Goal: Task Accomplishment & Management: Manage account settings

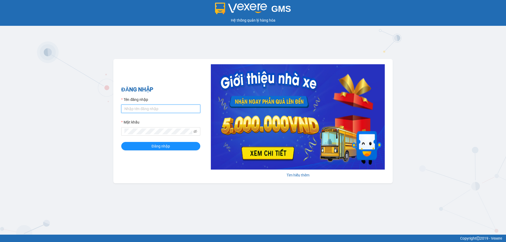
drag, startPoint x: 0, startPoint y: 0, endPoint x: 134, endPoint y: 108, distance: 172.1
click at [134, 108] on input "Tên đăng nhập" at bounding box center [160, 109] width 79 height 8
type input "honganvp.apq"
click at [152, 149] on span "Đăng nhập" at bounding box center [160, 146] width 18 height 6
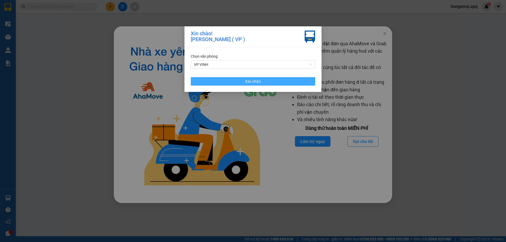
click at [265, 83] on button "Xác nhận" at bounding box center [253, 81] width 124 height 8
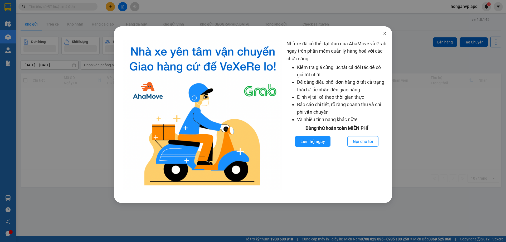
click at [383, 33] on icon "close" at bounding box center [384, 33] width 3 height 3
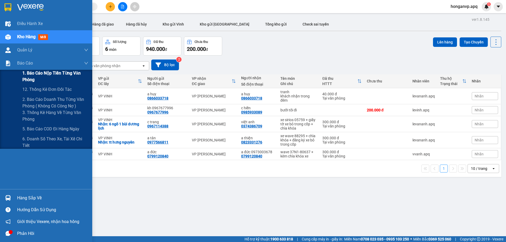
click at [49, 75] on span "1. Báo cáo nộp tiền từng văn phòng" at bounding box center [55, 76] width 66 height 13
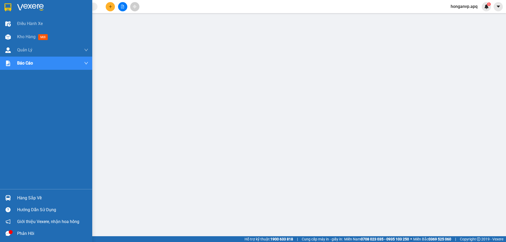
click at [21, 6] on img at bounding box center [30, 7] width 27 height 8
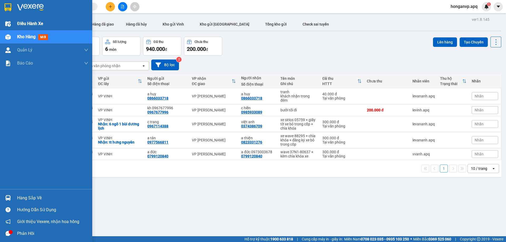
click at [24, 24] on span "Điều hành xe" at bounding box center [30, 23] width 26 height 7
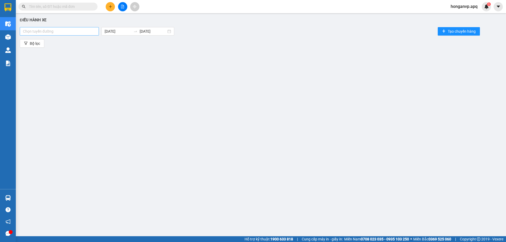
click at [70, 27] on div "Chọn tuyến đường" at bounding box center [59, 31] width 79 height 8
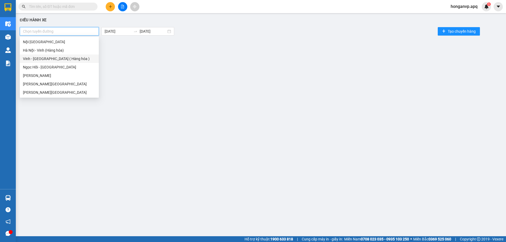
click at [38, 60] on div "Vinh - Hà Nội ( Hàng hóa )" at bounding box center [59, 59] width 73 height 6
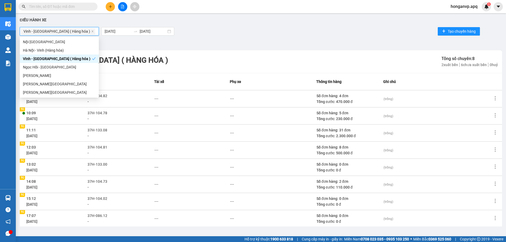
click at [269, 28] on div "Vinh - Hà Nội ( Hàng hóa ) 15/09/2025 15/09/2025 Tạo chuyến hàng" at bounding box center [261, 31] width 482 height 11
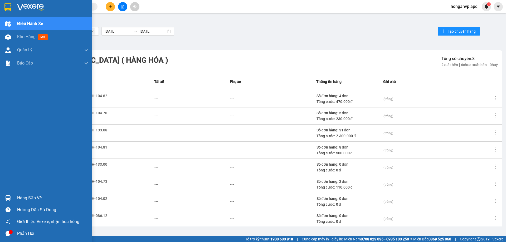
click at [26, 7] on img at bounding box center [30, 7] width 27 height 8
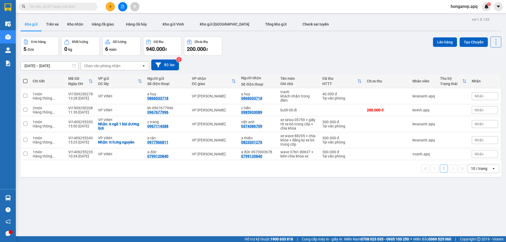
click at [271, 37] on div "Đơn hàng 5 đơn Khối lượng 0 kg Số lượng 6 món Đã thu 940.000 đ Chưa thu 200.000…" at bounding box center [261, 46] width 480 height 19
click at [74, 6] on input "text" at bounding box center [60, 7] width 62 height 6
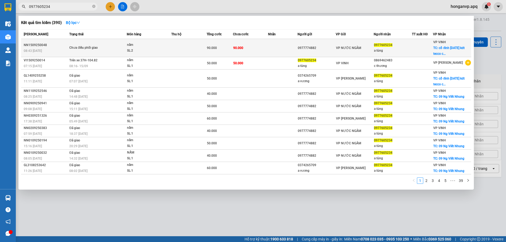
type input "0977605234"
click at [80, 49] on div "Chưa điều phối giao" at bounding box center [89, 48] width 40 height 6
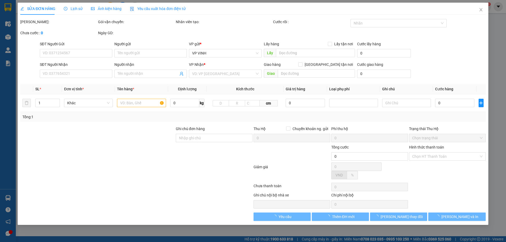
click at [75, 8] on span "Lịch sử" at bounding box center [73, 9] width 19 height 4
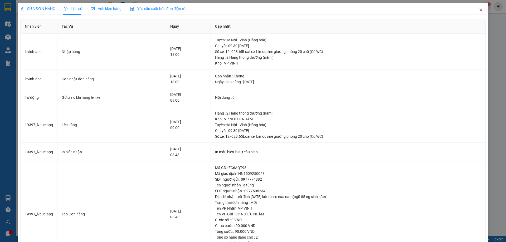
click at [479, 9] on icon "close" at bounding box center [481, 10] width 4 height 4
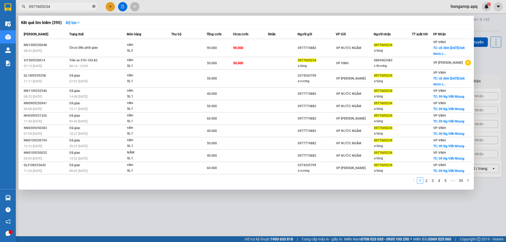
click at [95, 6] on icon "close-circle" at bounding box center [93, 6] width 3 height 3
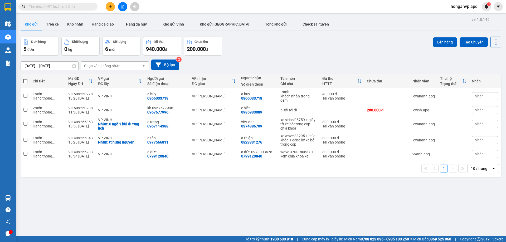
click at [259, 46] on div "Đơn hàng 5 đơn Khối lượng 0 kg Số lượng 6 món Đã thu 940.000 đ Chưa thu 200.000…" at bounding box center [261, 46] width 480 height 19
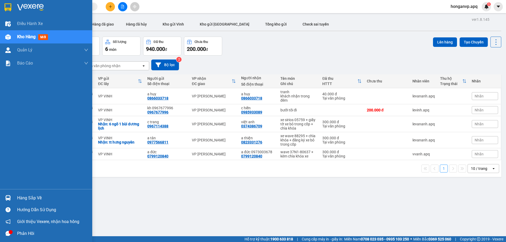
click at [23, 199] on div "Hàng sắp về" at bounding box center [52, 198] width 71 height 8
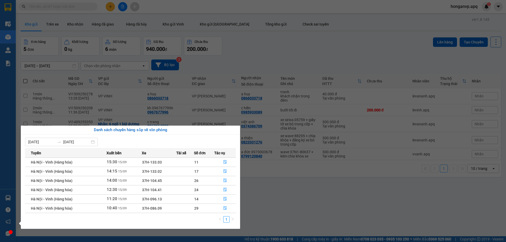
click at [314, 195] on section "Kết quả tìm kiếm ( 390 ) Bộ lọc Mã ĐH Trạng thái Món hàng Thu hộ Tổng cước Chưa…" at bounding box center [253, 121] width 506 height 242
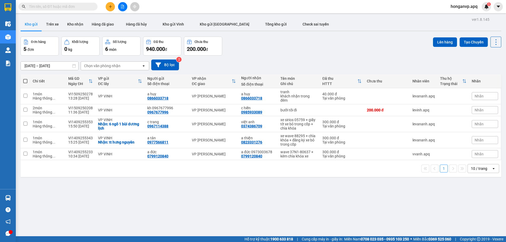
click at [70, 7] on input "text" at bounding box center [60, 7] width 62 height 6
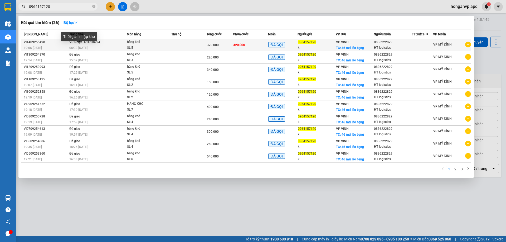
type input "0964157120"
click at [87, 47] on span "06:33 - 15/09" at bounding box center [78, 48] width 18 height 4
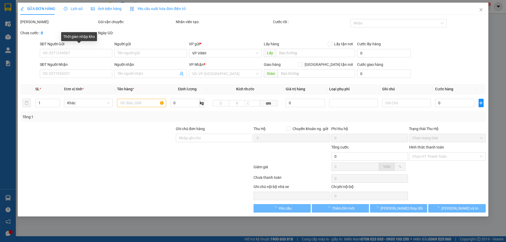
type input "0964157120"
type input "k"
checkbox input "true"
type input "46 mai lão bạng"
type input "0836222829"
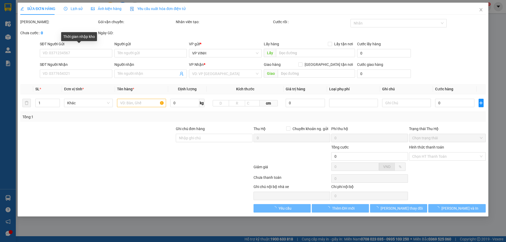
type input "HT logistics"
type input "320.000"
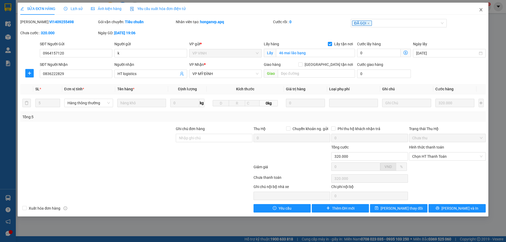
click at [480, 9] on icon "close" at bounding box center [480, 9] width 3 height 3
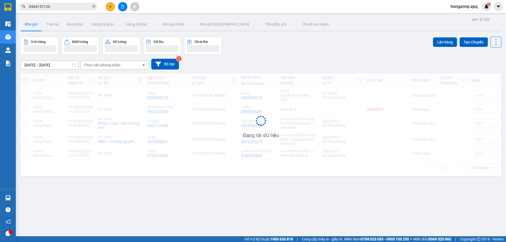
click at [264, 49] on div "Đơn hàng Khối lượng Số lượng Đã thu Chưa thu Lên hàng Tạo Chuyến" at bounding box center [261, 46] width 480 height 18
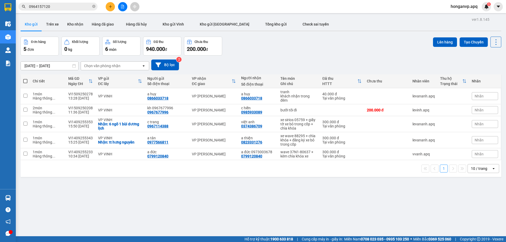
click at [104, 211] on div "ver 1.8.145 Kho gửi Trên xe Kho nhận Hàng đã giao Hàng đã hủy Kho gửi Vinh Kho …" at bounding box center [260, 137] width 485 height 242
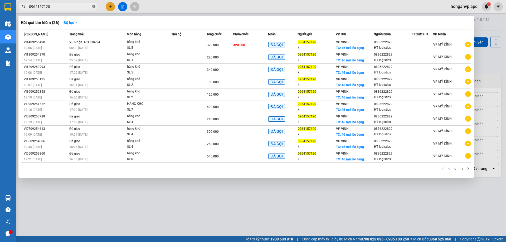
click at [94, 6] on icon "close-circle" at bounding box center [93, 6] width 3 height 3
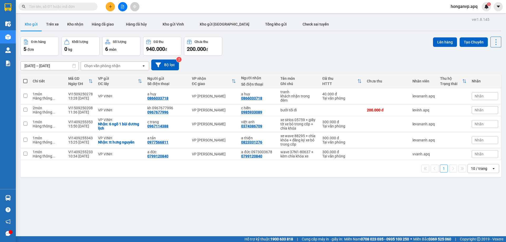
click at [73, 6] on input "text" at bounding box center [60, 7] width 62 height 6
click at [53, 7] on input "text" at bounding box center [60, 7] width 62 height 6
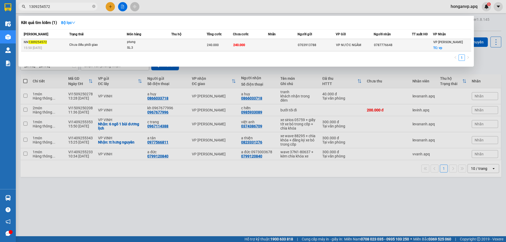
type input "1309254572"
click at [100, 45] on div "Chưa điều phối giao" at bounding box center [89, 45] width 40 height 6
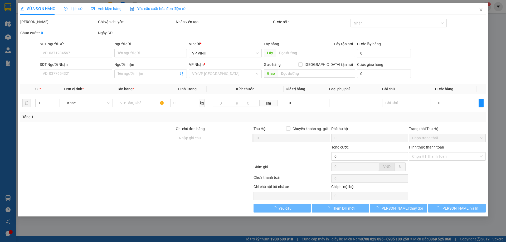
click at [72, 9] on span "Lịch sử" at bounding box center [73, 9] width 19 height 4
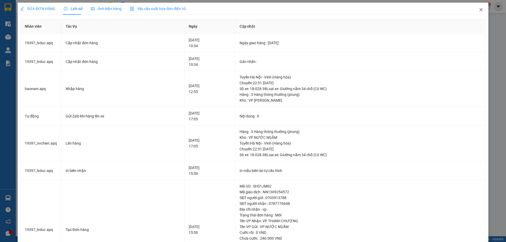
click at [479, 10] on icon "close" at bounding box center [481, 10] width 4 height 4
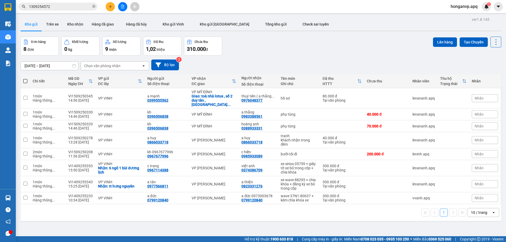
click at [266, 51] on div "Đơn hàng 8 đơn Khối lượng 0 kg Số lượng 9 món Đã thu 1,02 triệu Chưa thu 310.00…" at bounding box center [261, 46] width 480 height 19
click at [162, 66] on button "Bộ lọc" at bounding box center [165, 65] width 28 height 11
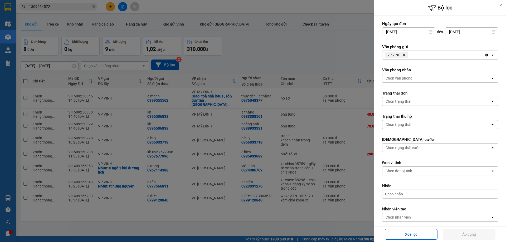
click at [403, 54] on icon "Delete" at bounding box center [403, 54] width 3 height 3
click at [403, 54] on div "Chọn văn phòng" at bounding box center [398, 54] width 27 height 5
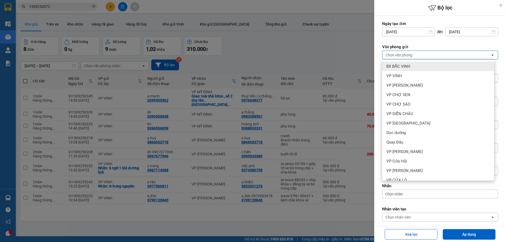
click at [400, 65] on span "BX BẮC VINH" at bounding box center [398, 66] width 24 height 5
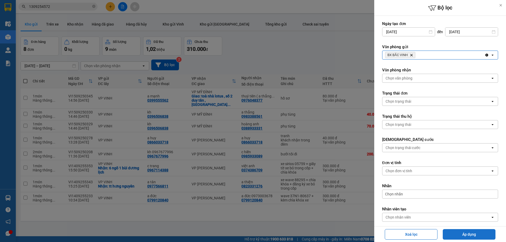
click at [468, 234] on button "Áp dụng" at bounding box center [468, 234] width 53 height 11
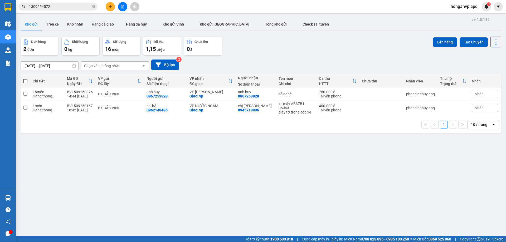
click at [283, 56] on div "13/09/2025 – 15/09/2025 Press the down arrow key to interact with the calendar …" at bounding box center [261, 65] width 480 height 19
click at [151, 180] on div "ver 1.8.145 Kho gửi Trên xe Kho nhận Hàng đã giao Hàng đã hủy Kho gửi Vinh Kho …" at bounding box center [260, 137] width 485 height 242
click at [122, 6] on icon "file-add" at bounding box center [123, 7] width 4 height 4
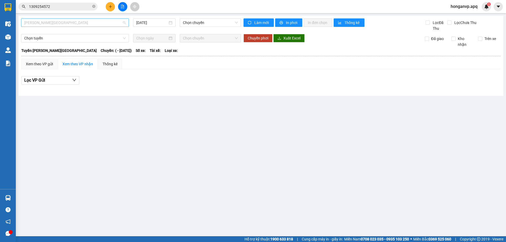
click at [86, 22] on span "Gia Lâm - Mỹ Đình" at bounding box center [74, 23] width 101 height 8
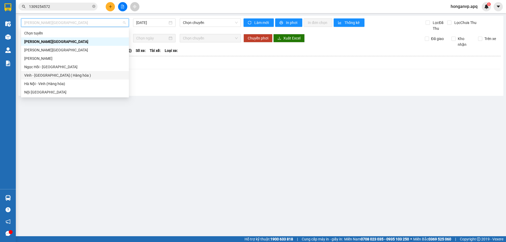
click at [40, 73] on div "Vinh - Hà Nội ( Hàng hóa )" at bounding box center [74, 75] width 101 height 6
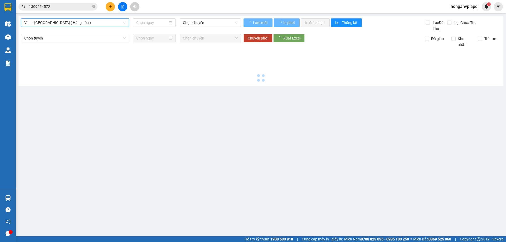
type input "15/09/2025"
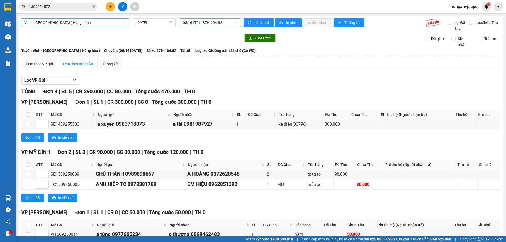
click at [228, 22] on span "08:16 (TC) - 37H-104.82" at bounding box center [210, 23] width 55 height 8
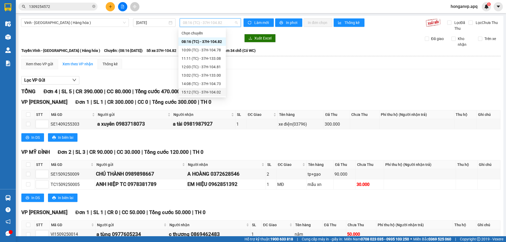
scroll to position [8, 0]
click at [198, 92] on div "17:07 (TC) - 37H-086.12" at bounding box center [201, 92] width 41 height 6
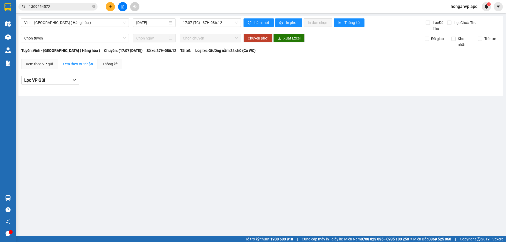
click at [104, 120] on main "Vinh - Hà Nội ( Hàng hóa ) 15/09/2025 17:07 (TC) - 37H-086.12 Làm mới In phơi I…" at bounding box center [253, 118] width 506 height 236
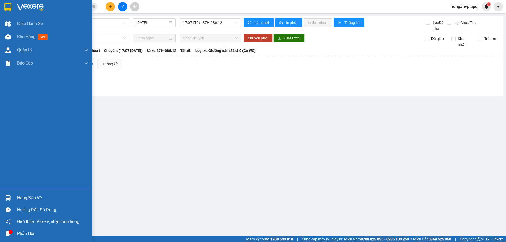
click at [19, 5] on img at bounding box center [30, 7] width 27 height 8
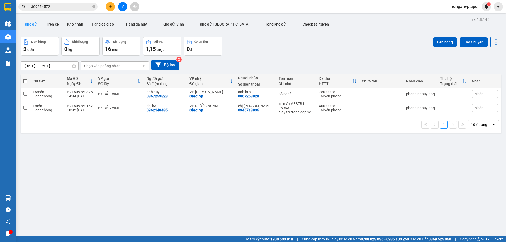
click at [291, 46] on div "Đơn hàng 2 đơn Khối lượng 0 kg Số lượng 16 món Đã thu 1,15 triệu Chưa thu 0 đ L…" at bounding box center [261, 46] width 480 height 19
click at [26, 93] on input "checkbox" at bounding box center [25, 94] width 4 height 4
checkbox input "true"
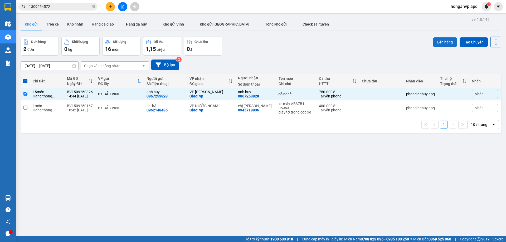
click at [438, 43] on button "Lên hàng" at bounding box center [445, 41] width 24 height 9
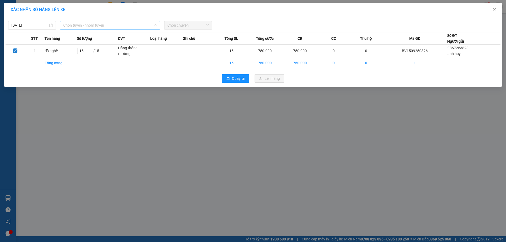
click at [115, 26] on span "Chọn tuyến - nhóm tuyến" at bounding box center [109, 25] width 93 height 8
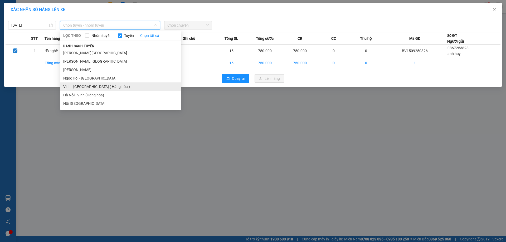
click at [81, 88] on li "Vinh - Hà Nội ( Hàng hóa )" at bounding box center [120, 86] width 121 height 8
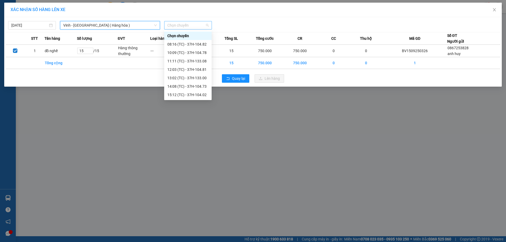
click at [194, 25] on span "Chọn chuyến" at bounding box center [187, 25] width 41 height 8
click at [175, 93] on div "17:07 (TC) - 37H-086.12" at bounding box center [187, 95] width 41 height 6
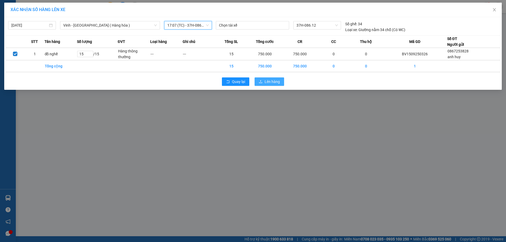
click at [274, 83] on span "Lên hàng" at bounding box center [271, 82] width 15 height 6
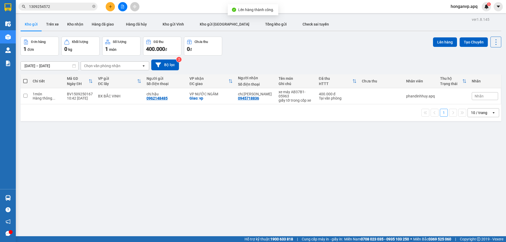
click at [121, 141] on div "ver 1.8.145 Kho gửi Trên xe Kho nhận Hàng đã giao Hàng đã hủy Kho gửi Vinh Kho …" at bounding box center [260, 137] width 485 height 242
click at [163, 62] on button "Bộ lọc" at bounding box center [165, 65] width 28 height 11
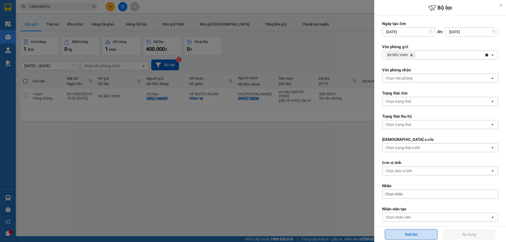
click at [413, 231] on button "Xoá lọc" at bounding box center [411, 234] width 53 height 11
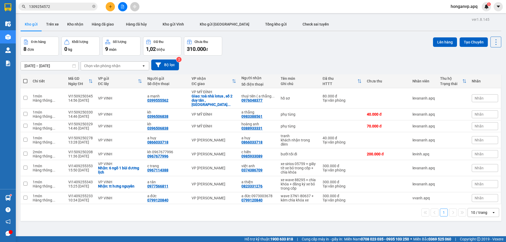
click at [248, 53] on div "Đơn hàng 8 đơn Khối lượng 0 kg Số lượng 9 món Đã thu 1,02 triệu Chưa thu 310.00…" at bounding box center [261, 46] width 480 height 19
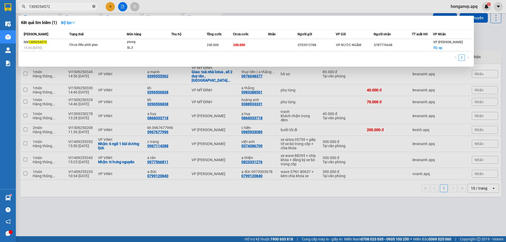
click at [93, 6] on icon "close-circle" at bounding box center [93, 6] width 3 height 3
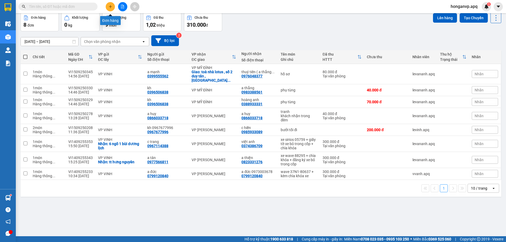
click at [109, 7] on icon "plus" at bounding box center [111, 7] width 4 height 4
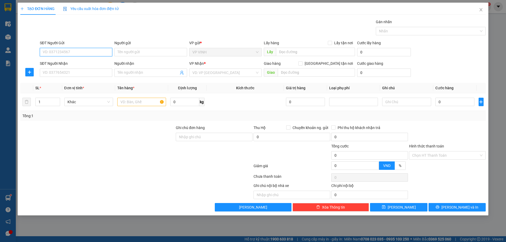
click at [60, 51] on input "SĐT Người Gửi" at bounding box center [76, 52] width 72 height 8
type input "0973076767"
click at [67, 63] on div "0973076767 - c hằng" at bounding box center [76, 63] width 66 height 6
type input "c hằng"
checkbox input "true"
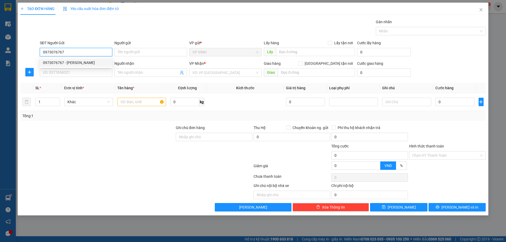
type input "VP Vinh"
type input "0973076767"
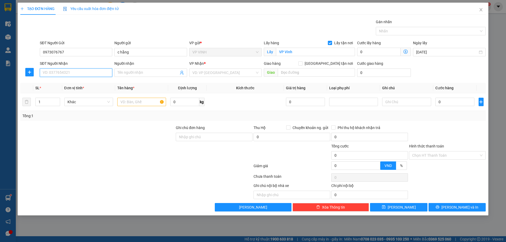
click at [79, 74] on input "SĐT Người Nhận" at bounding box center [76, 72] width 72 height 8
click at [182, 74] on icon "user-add" at bounding box center [182, 73] width 4 height 4
click at [62, 73] on input "SĐT Người Nhận" at bounding box center [76, 72] width 72 height 8
type input "0986288966"
click at [142, 73] on input "Người nhận" at bounding box center [147, 73] width 61 height 6
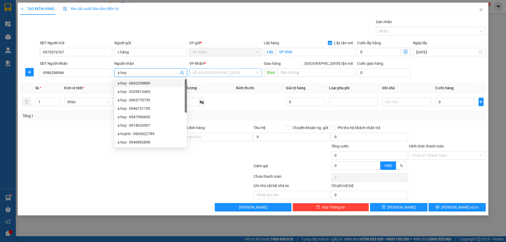
type input "a huy"
click at [218, 70] on input "search" at bounding box center [223, 73] width 62 height 8
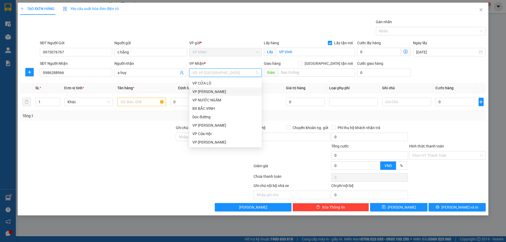
click at [211, 89] on div "VP GIA LÂM" at bounding box center [225, 92] width 66 height 6
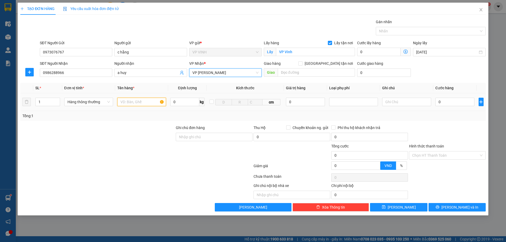
click at [139, 103] on input "text" at bounding box center [141, 102] width 49 height 8
type input "d"
type input "đồng hồ+áo"
click at [288, 103] on input "0" at bounding box center [305, 102] width 39 height 8
click at [346, 102] on div at bounding box center [353, 102] width 46 height 6
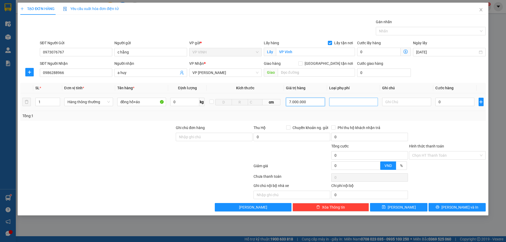
type input "7.000.000"
click at [345, 112] on div "Hàng giá trị cao" at bounding box center [353, 113] width 42 height 6
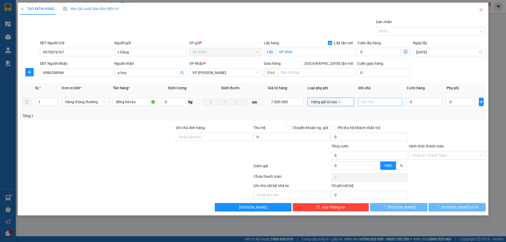
type input "35.000"
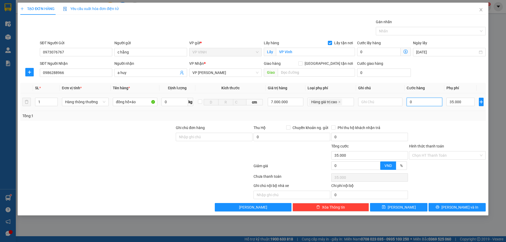
click at [419, 100] on input "0" at bounding box center [424, 102] width 36 height 8
type input "3"
type input "35.003"
type input "30"
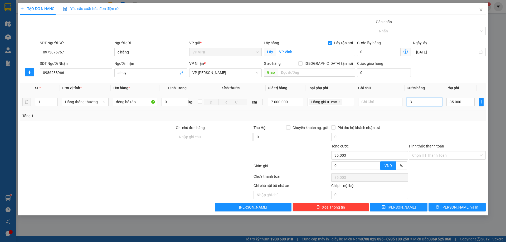
type input "35.030"
type input "30.000"
type input "65.000"
click at [441, 131] on div at bounding box center [447, 134] width 78 height 18
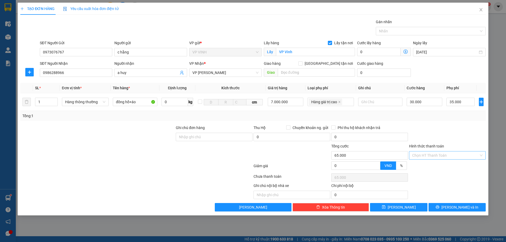
click at [427, 156] on input "Hình thức thanh toán" at bounding box center [445, 155] width 67 height 8
click at [422, 164] on div "Tại văn phòng" at bounding box center [447, 166] width 70 height 6
type input "0"
click at [453, 208] on span "Lưu và In" at bounding box center [459, 207] width 37 height 6
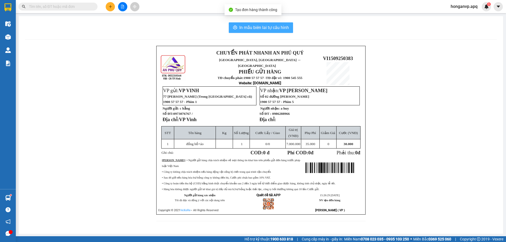
drag, startPoint x: 259, startPoint y: 26, endPoint x: 293, endPoint y: 43, distance: 38.4
click at [259, 27] on span "In mẫu biên lai tự cấu hình" at bounding box center [264, 27] width 50 height 7
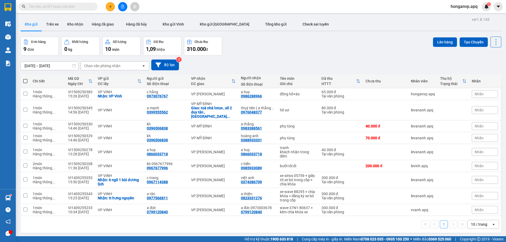
click at [73, 6] on input "text" at bounding box center [60, 7] width 62 height 6
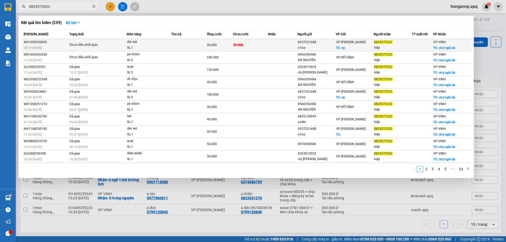
type input "0835575333"
click at [117, 41] on td "Chưa điều phối giao" at bounding box center [97, 45] width 59 height 12
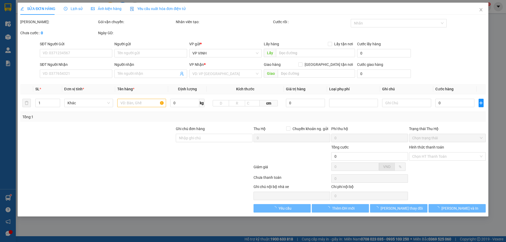
click at [72, 8] on span "Lịch sử" at bounding box center [73, 9] width 19 height 4
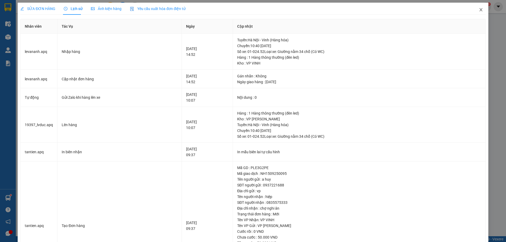
click at [479, 9] on icon "close" at bounding box center [480, 9] width 3 height 3
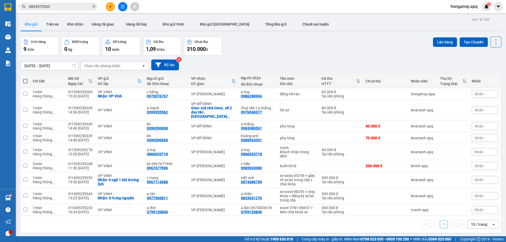
click at [74, 8] on input "0835575333" at bounding box center [60, 7] width 62 height 6
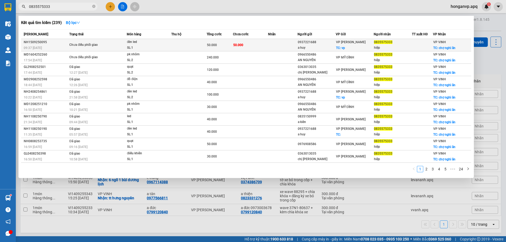
click at [221, 44] on div "50.000" at bounding box center [220, 45] width 26 height 6
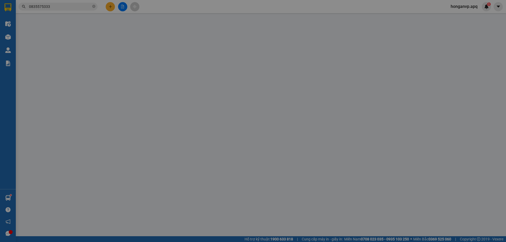
type input "0937221688"
type input "a huy"
checkbox input "true"
type input "vp"
type input "0835575333"
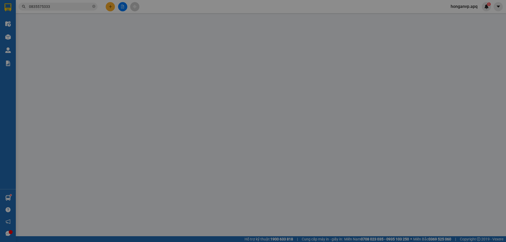
type input "hiệp"
checkbox input "true"
type input "chợ nghi ân"
type input "50.000"
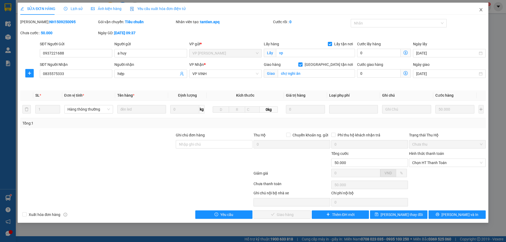
click at [480, 12] on icon "close" at bounding box center [481, 10] width 4 height 4
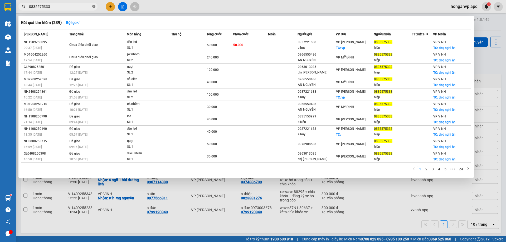
click at [92, 7] on icon "close-circle" at bounding box center [93, 6] width 3 height 3
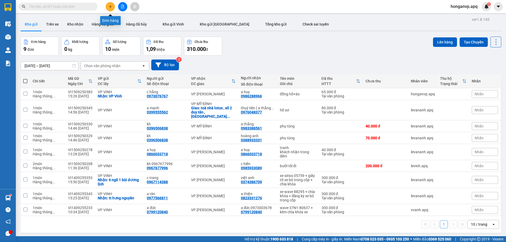
click at [111, 7] on icon "plus" at bounding box center [111, 7] width 4 height 4
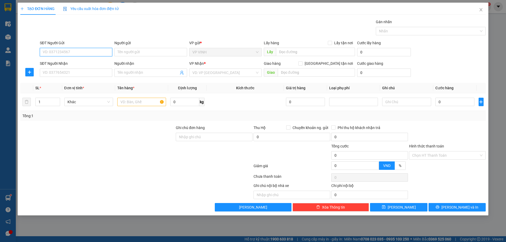
click at [61, 52] on input "SĐT Người Gửi" at bounding box center [76, 52] width 72 height 8
paste input "0888778988"
click at [44, 52] on input "0888778988" at bounding box center [76, 52] width 72 height 8
click at [72, 55] on input "0888778988" at bounding box center [76, 52] width 72 height 8
type input "0888778988"
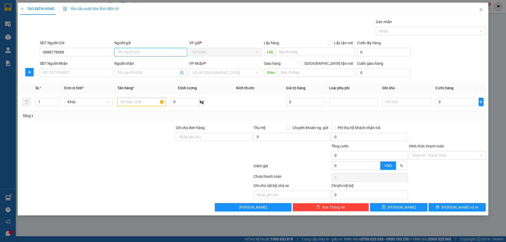
click at [131, 51] on input "Người gửi" at bounding box center [150, 52] width 72 height 8
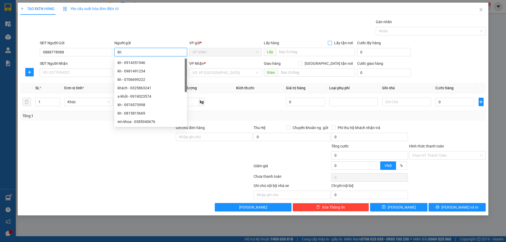
type input "kh"
click at [331, 42] on input "Lấy tận nơi" at bounding box center [330, 43] width 4 height 4
checkbox input "true"
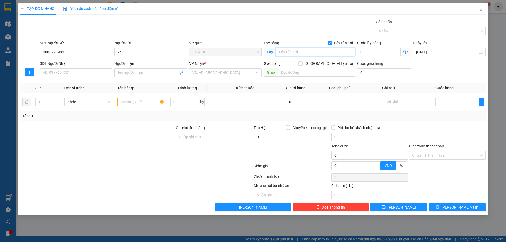
click at [299, 53] on input "text" at bounding box center [315, 52] width 79 height 8
type input "28 viết phú"
click at [87, 73] on input "SĐT Người Nhận" at bounding box center [76, 72] width 72 height 8
click at [66, 72] on input "SĐT Người Nhận" at bounding box center [76, 72] width 72 height 8
type input "0868562085"
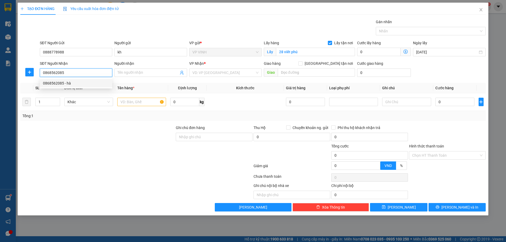
click at [57, 82] on div "0868562085 - hà" at bounding box center [76, 83] width 66 height 6
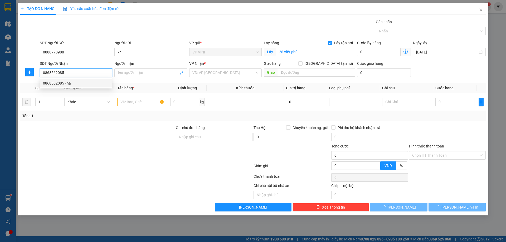
type input "hà"
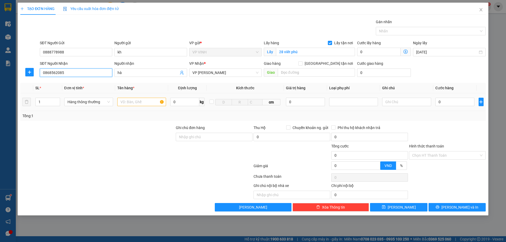
type input "0868562085"
click at [138, 104] on input "text" at bounding box center [141, 102] width 49 height 8
type input "tpcn"
click at [456, 105] on input "0" at bounding box center [454, 102] width 39 height 8
type input "4"
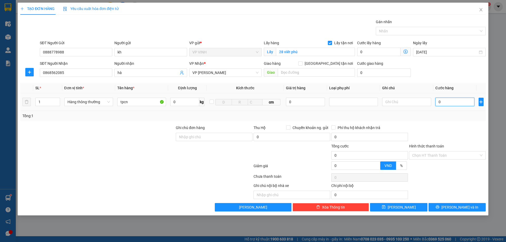
type input "4"
type input "40"
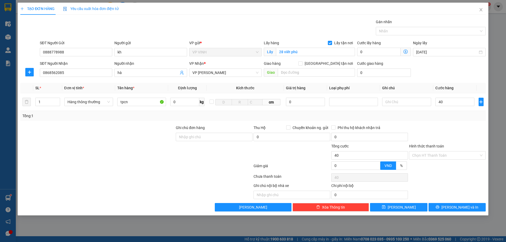
type input "40.000"
click at [457, 196] on div "Ghi chú nội bộ nhà xe Chi phí nội bộ 0" at bounding box center [253, 191] width 466 height 16
click at [456, 208] on span "Lưu và In" at bounding box center [459, 207] width 37 height 6
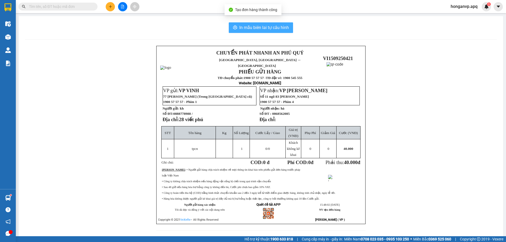
click at [262, 27] on span "In mẫu biên lai tự cấu hình" at bounding box center [264, 27] width 50 height 7
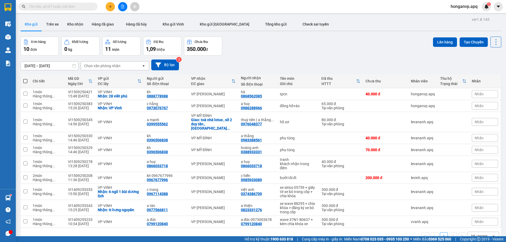
click at [110, 7] on icon "plus" at bounding box center [110, 6] width 3 height 0
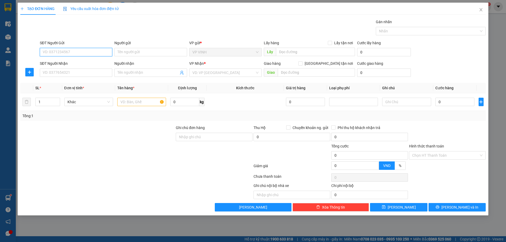
paste input "0964767774"
type input "0964767774"
click at [57, 63] on div "0964767774 - a tuyên" at bounding box center [76, 63] width 66 height 6
type input "a tuyên"
type input "0964767774"
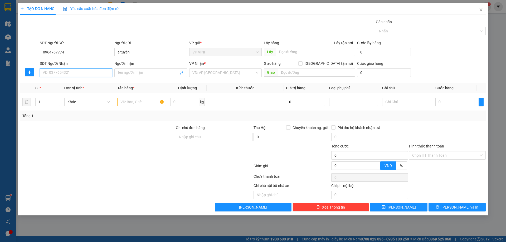
click at [75, 75] on input "SĐT Người Nhận" at bounding box center [76, 72] width 72 height 8
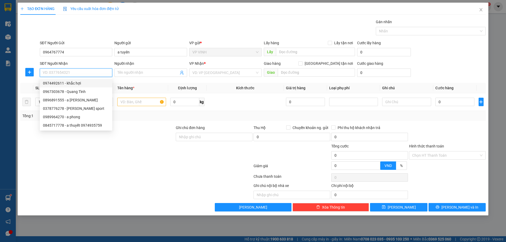
click at [73, 73] on input "SĐT Người Nhận" at bounding box center [76, 72] width 72 height 8
click at [59, 75] on input "SĐT Người Nhận" at bounding box center [76, 72] width 72 height 8
click at [181, 73] on icon "user-add" at bounding box center [182, 73] width 4 height 4
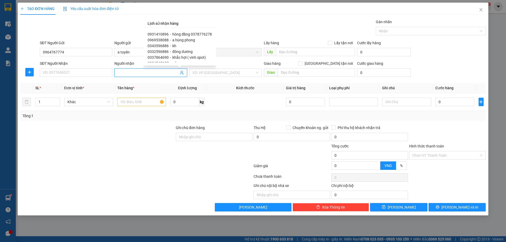
scroll to position [44, 0]
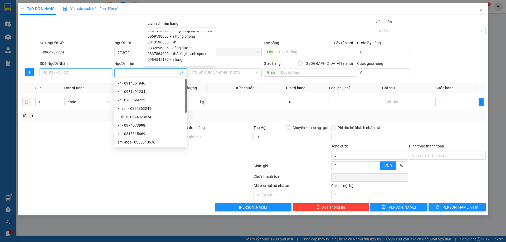
click at [52, 74] on input "SĐT Người Nhận" at bounding box center [76, 72] width 72 height 8
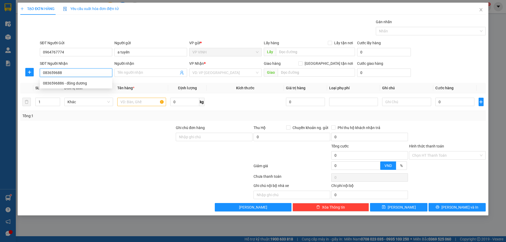
type input "0836596886"
click at [52, 84] on div "0836596886 - đông dương" at bounding box center [76, 83] width 66 height 6
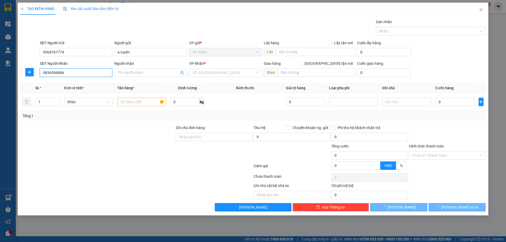
type input "đông dương"
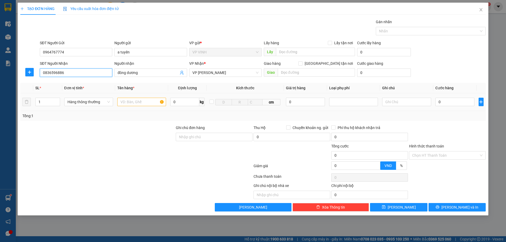
type input "0836596886"
click at [135, 103] on input "text" at bounding box center [141, 102] width 49 height 8
type input "d"
type input "đồ thể thao"
click at [459, 103] on input "0" at bounding box center [454, 102] width 39 height 8
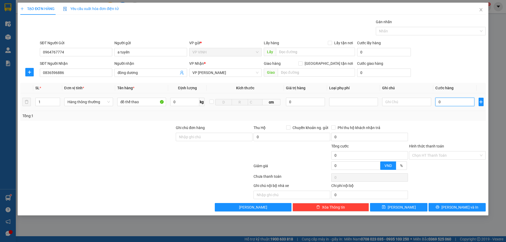
type input "4"
type input "40"
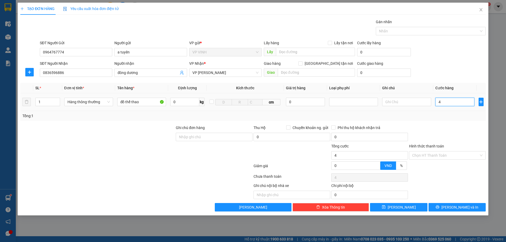
type input "40"
type input "40.000"
click at [470, 181] on div "Chọn HT Thanh Toán" at bounding box center [447, 177] width 78 height 11
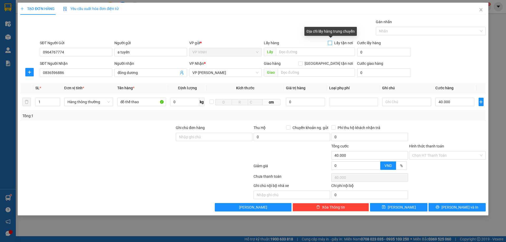
click at [332, 42] on span at bounding box center [330, 43] width 4 height 4
click at [331, 42] on input "Lấy tận nơi" at bounding box center [330, 43] width 4 height 4
checkbox input "true"
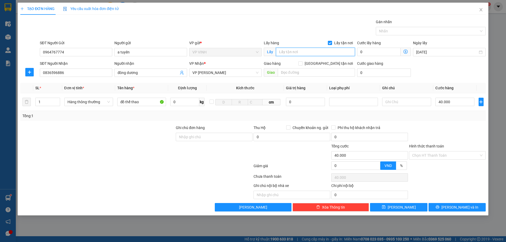
click at [301, 52] on input "text" at bounding box center [315, 52] width 79 height 8
type input "17d8 vinh tân"
click at [457, 209] on span "Lưu và In" at bounding box center [459, 207] width 37 height 6
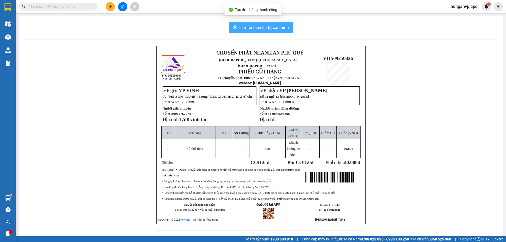
click at [244, 28] on span "In mẫu biên lai tự cấu hình" at bounding box center [264, 27] width 50 height 7
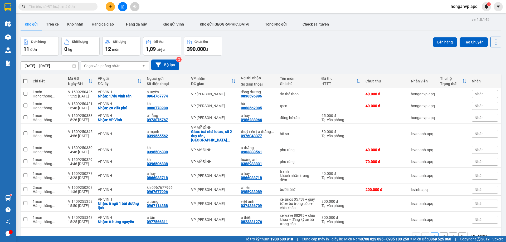
click at [324, 53] on div "Đơn hàng 11 đơn Khối lượng 0 kg Số lượng 12 món Đã thu 1,09 triệu Chưa thu 390.…" at bounding box center [261, 46] width 480 height 19
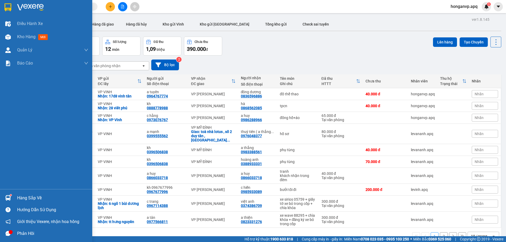
click at [22, 200] on div "Hàng sắp về" at bounding box center [52, 198] width 71 height 8
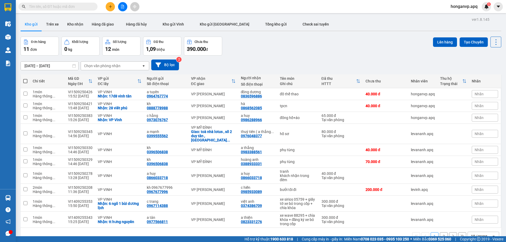
click at [308, 56] on section "Kết quả tìm kiếm ( 239 ) Bộ lọc Mã ĐH Trạng thái Món hàng Thu hộ Tổng cước Chưa…" at bounding box center [253, 121] width 506 height 242
click at [321, 44] on div "Đơn hàng 11 đơn Khối lượng 0 kg Số lượng 12 món Đã thu 1,09 triệu Chưa thu 390.…" at bounding box center [261, 46] width 480 height 19
click at [120, 9] on button at bounding box center [122, 6] width 9 height 9
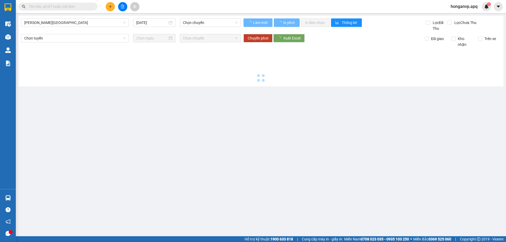
click at [68, 27] on div "Gia Lâm - Mỹ Đình 15/09/2025 Chọn chuyến" at bounding box center [131, 24] width 220 height 13
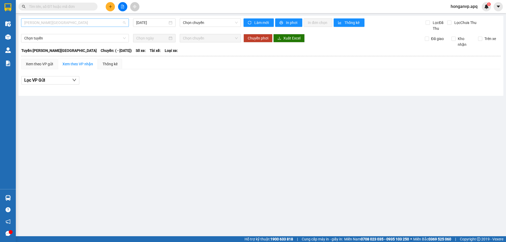
click at [68, 23] on span "Gia Lâm - Mỹ Đình" at bounding box center [74, 23] width 101 height 8
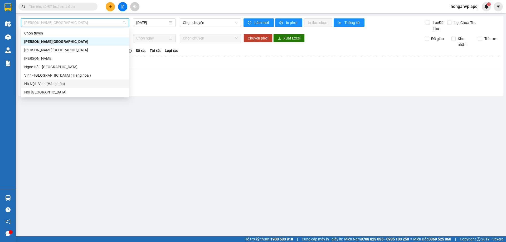
click at [47, 81] on div "Hà Nội - Vinh (Hàng hóa)" at bounding box center [74, 84] width 101 height 6
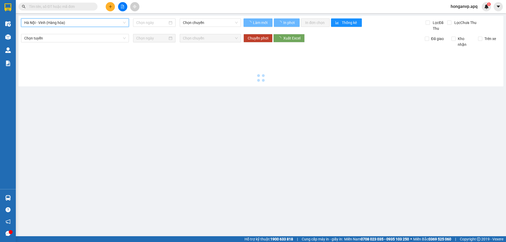
type input "15/09/2025"
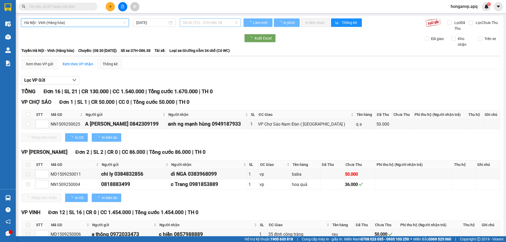
click at [194, 21] on span "08:30 (TC) - 37H-086.38" at bounding box center [210, 23] width 55 height 8
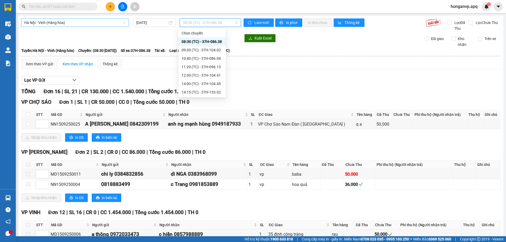
click at [85, 26] on span "Hà Nội - Vinh (Hàng hóa)" at bounding box center [74, 23] width 101 height 8
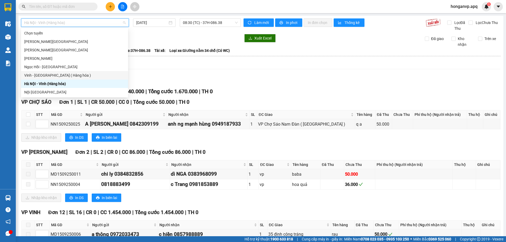
click at [53, 75] on div "Vinh - Hà Nội ( Hàng hóa )" at bounding box center [74, 75] width 101 height 6
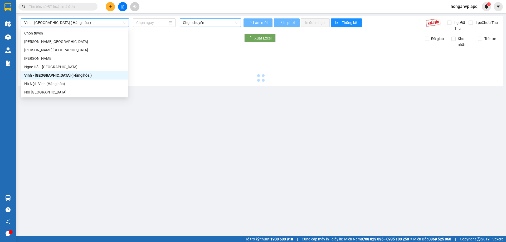
type input "15/09/2025"
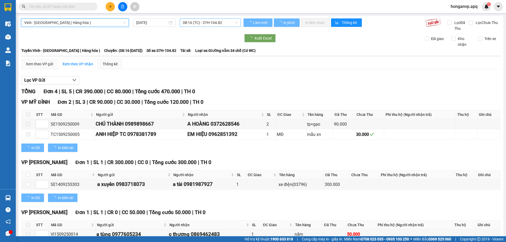
click at [214, 23] on span "08:16 (TC) - 37H-104.82" at bounding box center [210, 23] width 55 height 8
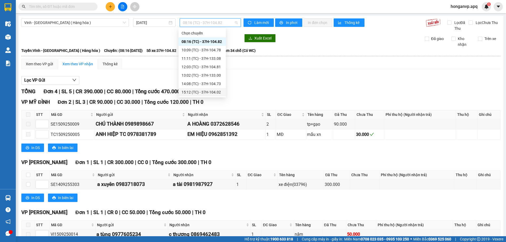
scroll to position [8, 0]
click at [209, 91] on div "17:07 (TC) - 37H-086.12" at bounding box center [201, 92] width 41 height 6
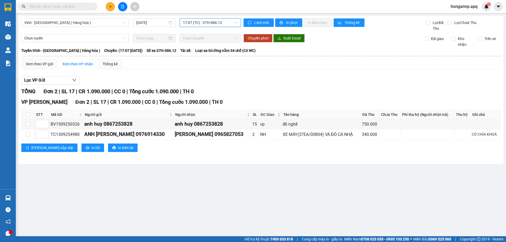
click at [220, 25] on span "17:07 (TC) - 37H-086.12" at bounding box center [210, 23] width 55 height 8
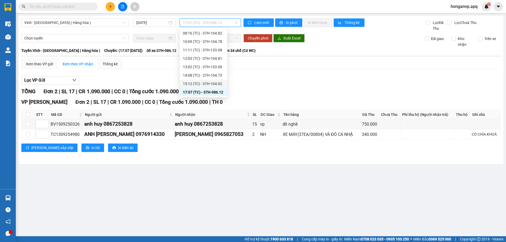
click at [210, 81] on div "15:12 (TC) - 37H-104.02" at bounding box center [203, 84] width 41 height 6
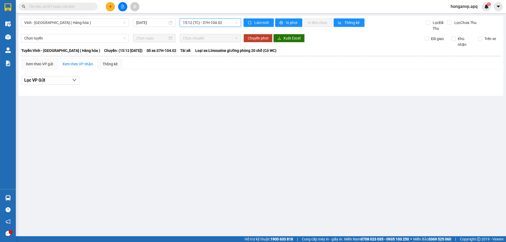
click at [212, 23] on span "15:12 (TC) - 37H-104.02" at bounding box center [210, 23] width 55 height 8
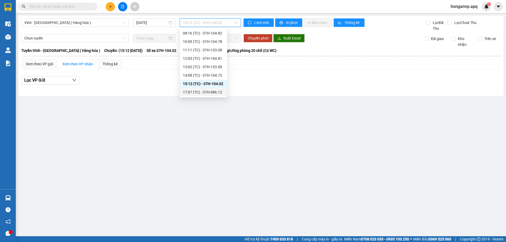
click at [210, 92] on div "17:07 (TC) - 37H-086.12" at bounding box center [203, 92] width 41 height 6
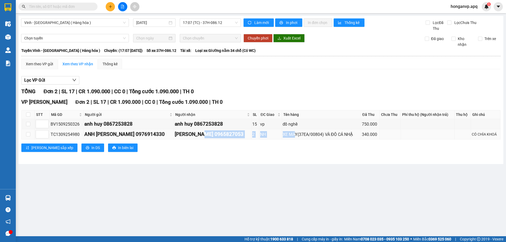
drag, startPoint x: 203, startPoint y: 134, endPoint x: 321, endPoint y: 134, distance: 118.5
click at [320, 134] on tr "TC1309254980 ANH LƯƠNG VĂN PHI 0976914330 ANH LƯƠNG HỒNG ANH 0965827053 2 NH XE…" at bounding box center [261, 134] width 479 height 10
click at [324, 134] on div "XE MÁY(37EA/00804) VÀ ĐỒ CÁ NHẬ" at bounding box center [321, 134] width 77 height 7
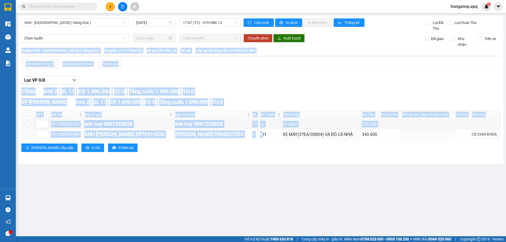
drag, startPoint x: 277, startPoint y: 131, endPoint x: 368, endPoint y: 143, distance: 92.1
click at [368, 143] on div "VP NGỌC HỒI Đơn 2 | SL 17 | CR 1.090.000 | CC 0 | Tổng cước 1.090.000 | TH 0 ST…" at bounding box center [260, 127] width 479 height 58
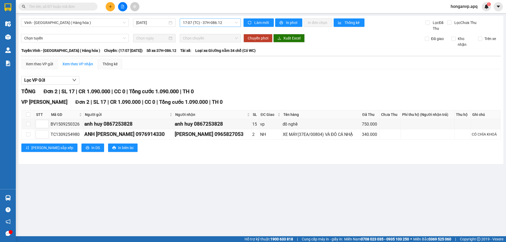
click at [204, 21] on span "17:07 (TC) - 37H-086.12" at bounding box center [210, 23] width 55 height 8
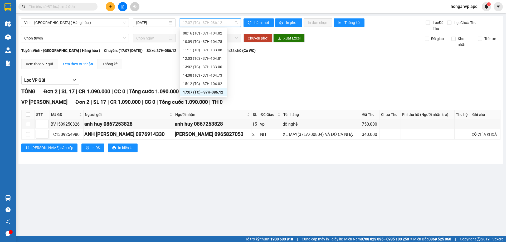
click at [202, 92] on div "17:07 (TC) - 37H-086.12" at bounding box center [203, 92] width 41 height 6
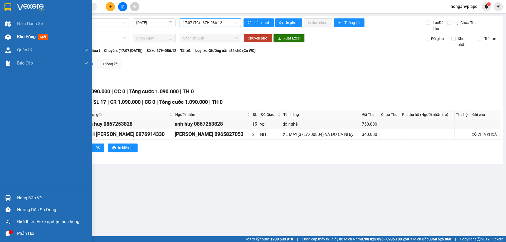
click at [17, 35] on div "Kho hàng mới" at bounding box center [46, 36] width 92 height 13
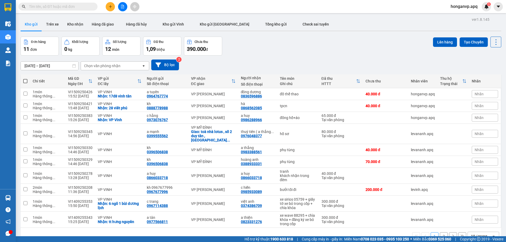
click at [307, 37] on div "Đơn hàng 11 đơn Khối lượng 0 kg Số lượng 12 món Đã thu 1,09 triệu Chưa thu 390.…" at bounding box center [261, 46] width 480 height 19
click at [342, 52] on div "Đơn hàng 11 đơn Khối lượng 0 kg Số lượng 12 món Đã thu 1,09 triệu Chưa thu 390.…" at bounding box center [261, 46] width 480 height 19
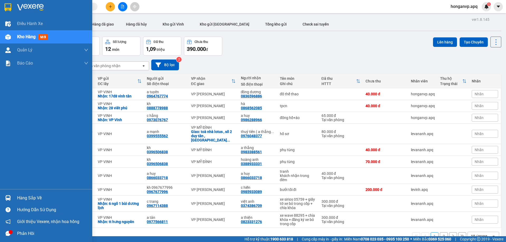
click at [25, 6] on img at bounding box center [30, 7] width 27 height 8
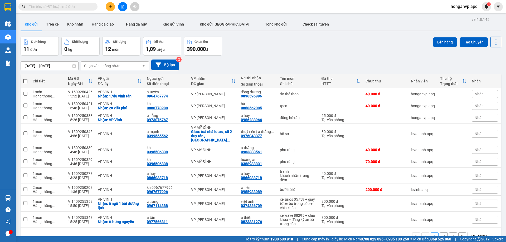
click at [441, 234] on button "2" at bounding box center [444, 236] width 8 height 8
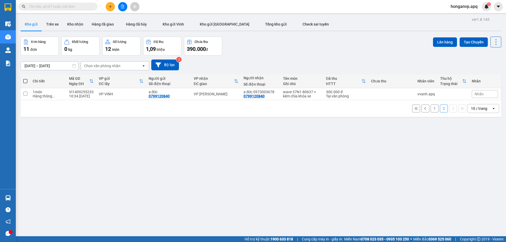
click at [431, 109] on button "1" at bounding box center [434, 109] width 8 height 8
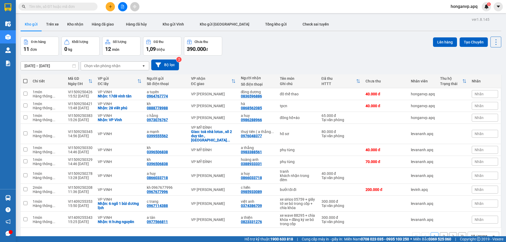
click at [315, 47] on div "Đơn hàng 11 đơn Khối lượng 0 kg Số lượng 12 món Đã thu 1,09 triệu Chưa thu 390.…" at bounding box center [261, 46] width 480 height 19
click at [266, 60] on div "13/09/2025 – 15/09/2025 Press the down arrow key to interact with the calendar …" at bounding box center [261, 65] width 480 height 11
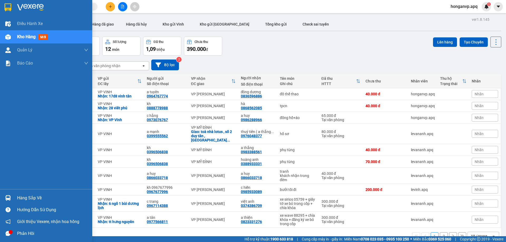
click at [21, 7] on img at bounding box center [30, 7] width 27 height 8
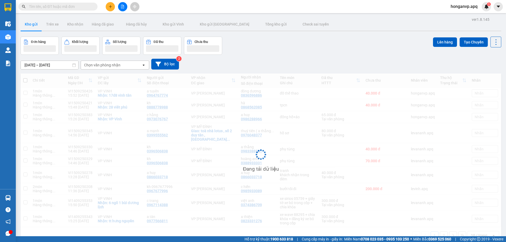
click at [319, 46] on div "Đơn hàng Khối lượng Số lượng Đã thu Chưa thu Lên hàng Tạo Chuyến" at bounding box center [261, 46] width 480 height 18
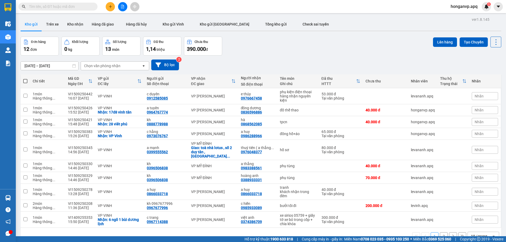
click at [440, 232] on button "2" at bounding box center [444, 236] width 8 height 8
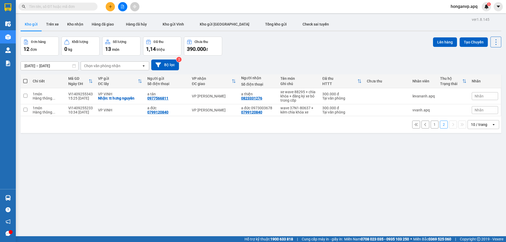
click at [24, 79] on span at bounding box center [25, 81] width 4 height 4
click at [25, 78] on input "checkbox" at bounding box center [25, 78] width 0 height 0
checkbox input "true"
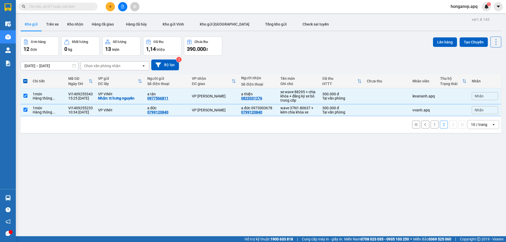
click at [24, 79] on span at bounding box center [25, 81] width 4 height 4
click at [25, 78] on input "checkbox" at bounding box center [25, 78] width 0 height 0
click at [25, 82] on span at bounding box center [25, 81] width 4 height 4
click at [25, 78] on input "checkbox" at bounding box center [25, 78] width 0 height 0
click at [24, 96] on input "checkbox" at bounding box center [25, 96] width 4 height 4
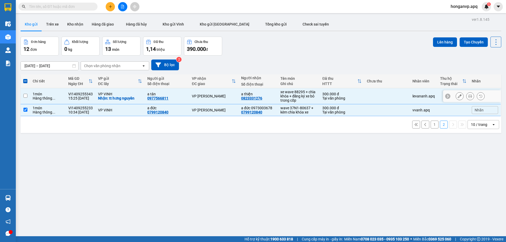
checkbox input "false"
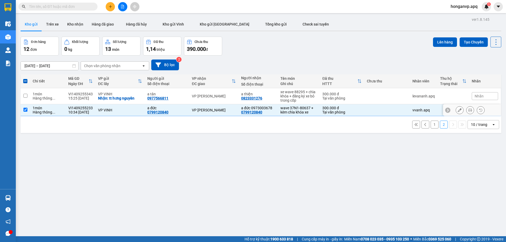
click at [24, 110] on input "checkbox" at bounding box center [25, 110] width 4 height 4
checkbox input "false"
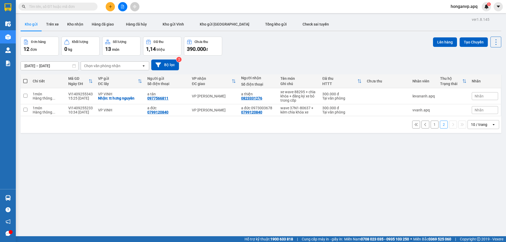
scroll to position [24, 0]
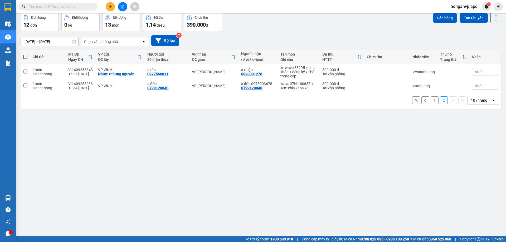
click at [430, 103] on button "1" at bounding box center [434, 100] width 8 height 8
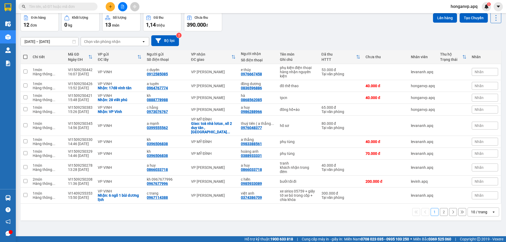
click at [25, 56] on span at bounding box center [25, 57] width 4 height 4
click at [25, 54] on input "checkbox" at bounding box center [25, 54] width 0 height 0
checkbox input "true"
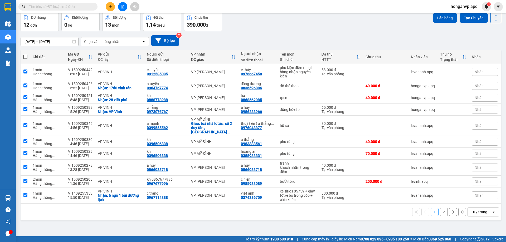
checkbox input "true"
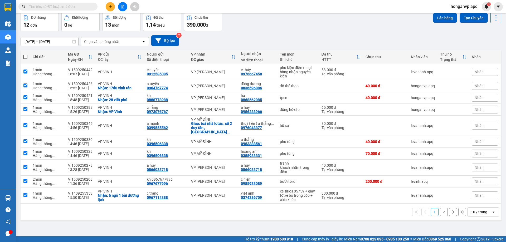
checkbox input "true"
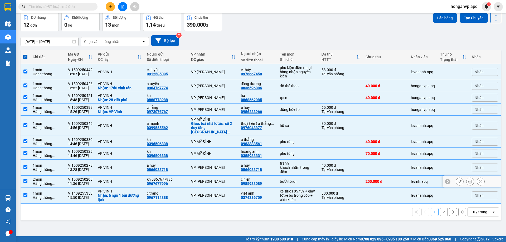
click at [24, 179] on input "checkbox" at bounding box center [25, 181] width 4 height 4
checkbox input "false"
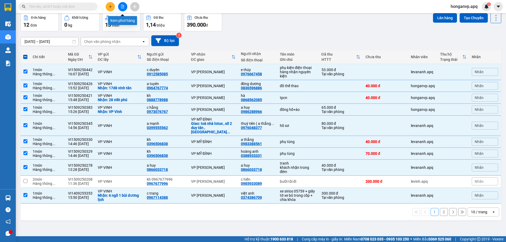
click at [122, 8] on button at bounding box center [122, 6] width 9 height 9
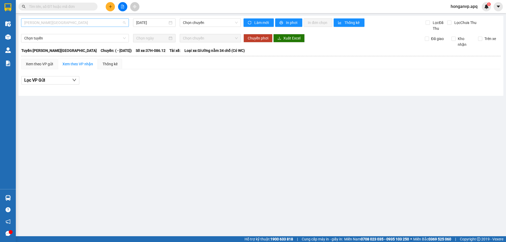
click at [86, 26] on span "Gia Lâm - Mỹ Đình" at bounding box center [74, 23] width 101 height 8
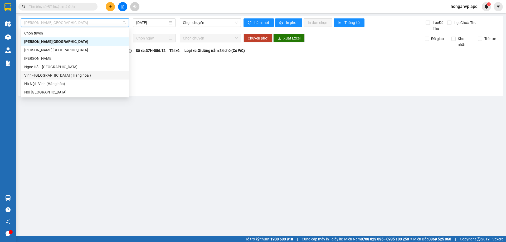
click at [50, 76] on div "Vinh - Hà Nội ( Hàng hóa )" at bounding box center [74, 75] width 101 height 6
type input "15/09/2025"
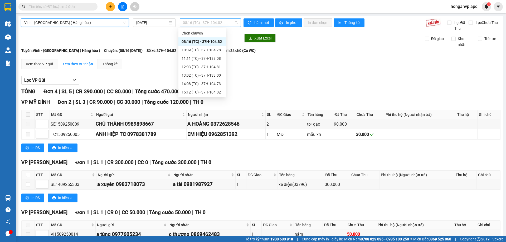
click at [220, 23] on span "08:16 (TC) - 37H-104.82" at bounding box center [210, 23] width 55 height 8
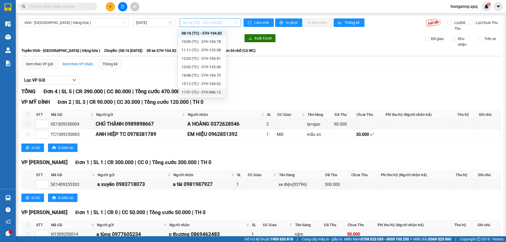
click at [198, 93] on div "17:07 (TC) - 37H-086.12" at bounding box center [201, 92] width 41 height 6
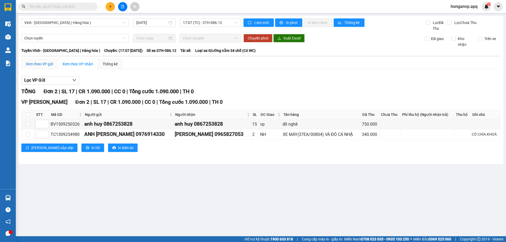
click at [38, 63] on div "Xem theo VP gửi" at bounding box center [39, 64] width 27 height 6
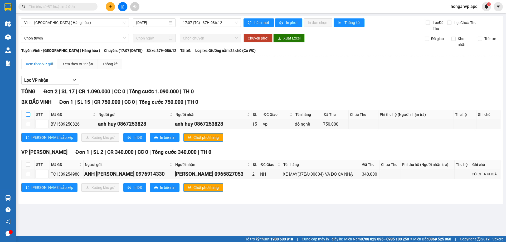
click at [28, 115] on input "checkbox" at bounding box center [28, 114] width 4 height 4
checkbox input "true"
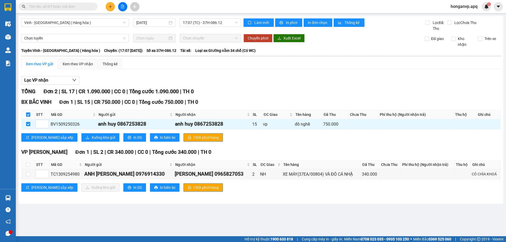
click at [28, 115] on input "checkbox" at bounding box center [28, 114] width 4 height 4
checkbox input "false"
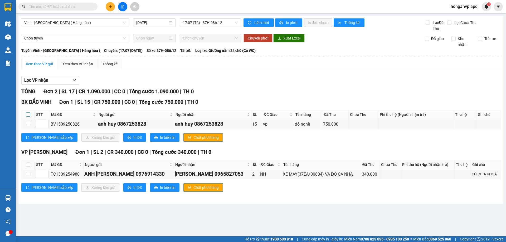
click at [27, 113] on input "checkbox" at bounding box center [28, 114] width 4 height 4
checkbox input "true"
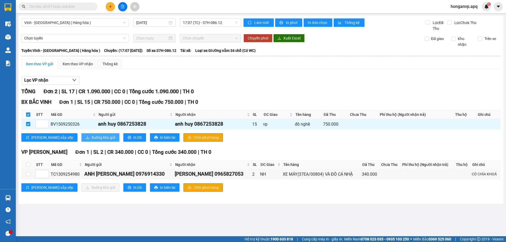
click at [91, 139] on span "Xuống kho gửi" at bounding box center [103, 138] width 24 height 6
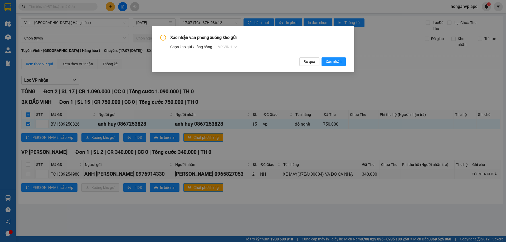
click at [234, 47] on span "VP VINH" at bounding box center [227, 47] width 19 height 8
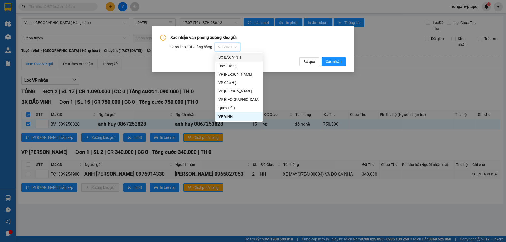
click at [229, 57] on div "BX BẮC VINH" at bounding box center [238, 58] width 41 height 6
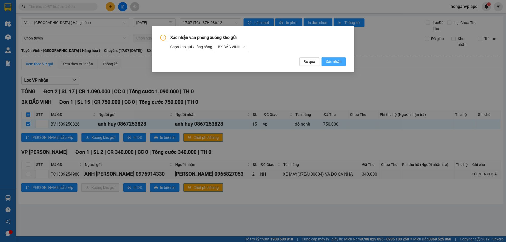
click at [335, 60] on span "Xác nhận" at bounding box center [334, 62] width 16 height 6
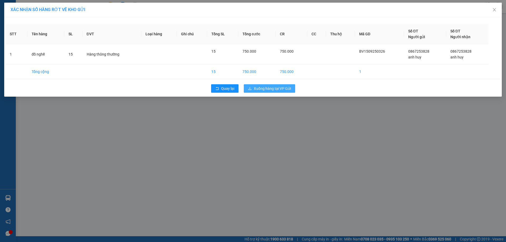
click at [268, 86] on span "Xuống hàng tại VP Gửi" at bounding box center [272, 89] width 37 height 6
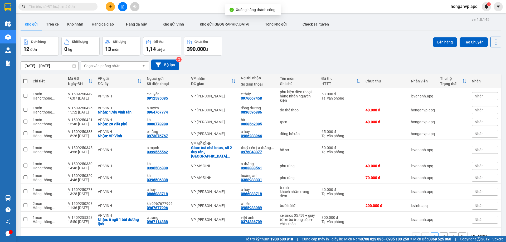
click at [253, 50] on div "Đơn hàng 12 đơn Khối lượng 0 kg Số lượng 13 món Đã thu 1,14 triệu Chưa thu 390.…" at bounding box center [261, 46] width 480 height 19
click at [24, 83] on span at bounding box center [25, 81] width 4 height 4
click at [25, 78] on input "checkbox" at bounding box center [25, 78] width 0 height 0
checkbox input "true"
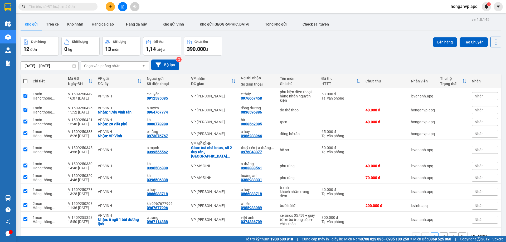
checkbox input "true"
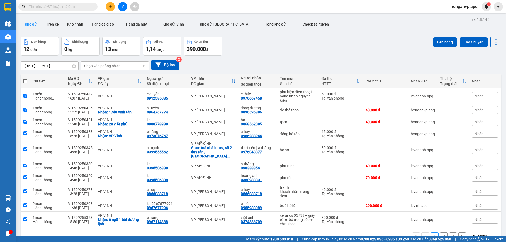
checkbox input "true"
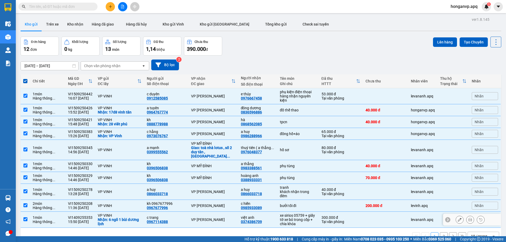
click at [24, 217] on input "checkbox" at bounding box center [25, 219] width 4 height 4
checkbox input "false"
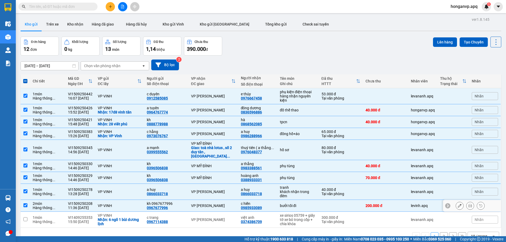
click at [25, 203] on input "checkbox" at bounding box center [25, 205] width 4 height 4
checkbox input "false"
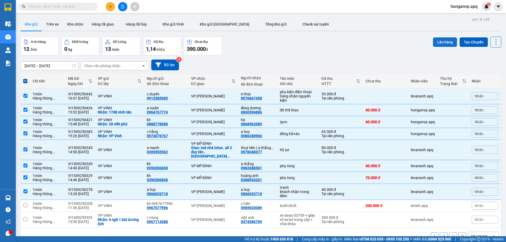
click at [441, 41] on button "Lên hàng" at bounding box center [445, 41] width 24 height 9
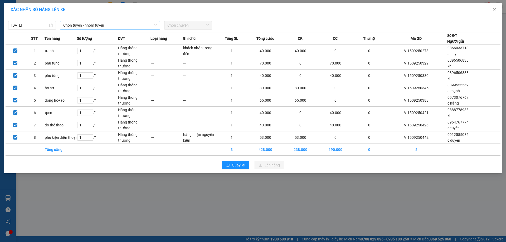
click at [123, 26] on span "Chọn tuyến - nhóm tuyến" at bounding box center [109, 25] width 93 height 8
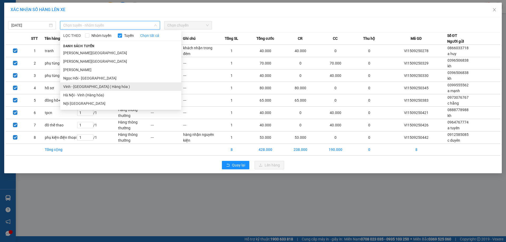
click at [86, 85] on li "Vinh - Hà Nội ( Hàng hóa )" at bounding box center [120, 86] width 121 height 8
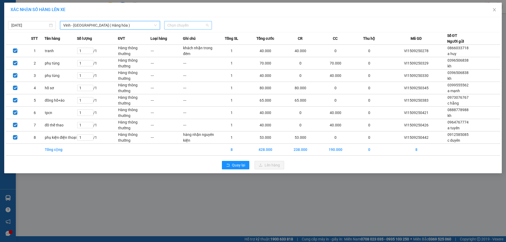
click at [187, 26] on span "Chọn chuyến" at bounding box center [187, 25] width 41 height 8
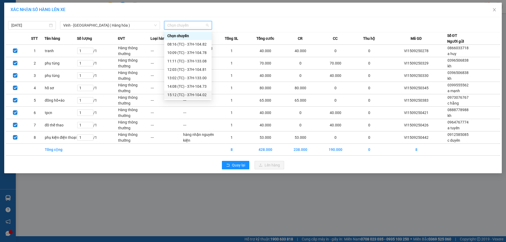
scroll to position [8, 0]
click at [192, 95] on div "17:07 (TC) - 37H-086.12" at bounding box center [187, 95] width 41 height 6
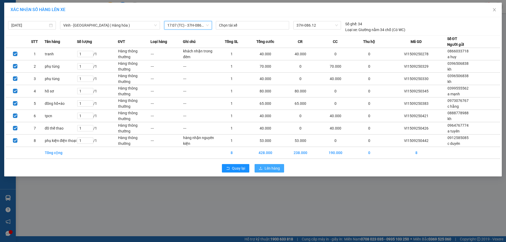
click at [260, 167] on icon "upload" at bounding box center [261, 168] width 4 height 4
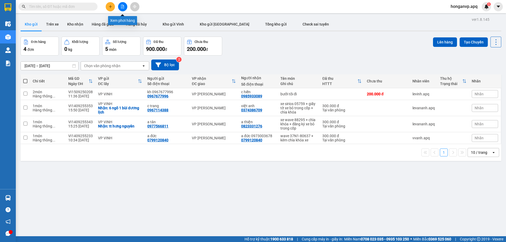
click at [122, 9] on button at bounding box center [122, 6] width 9 height 9
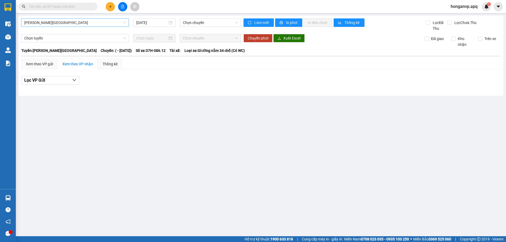
click at [73, 22] on span "Gia Lâm - Mỹ Đình" at bounding box center [74, 23] width 101 height 8
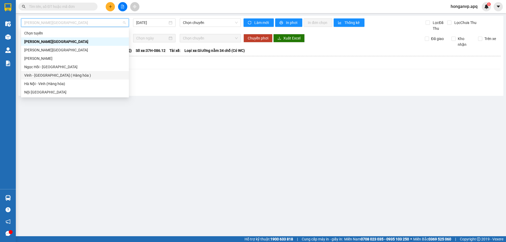
click at [52, 75] on div "Vinh - Hà Nội ( Hàng hóa )" at bounding box center [74, 75] width 101 height 6
type input "15/09/2025"
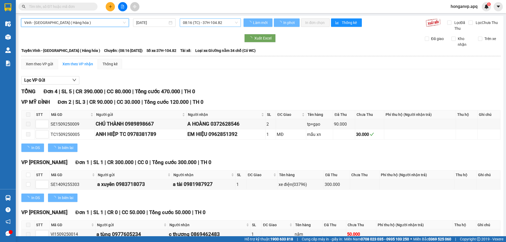
click at [196, 23] on span "08:16 (TC) - 37H-104.82" at bounding box center [210, 23] width 55 height 8
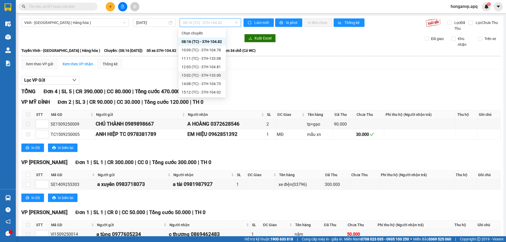
scroll to position [8, 0]
click at [198, 92] on div "17:07 (TC) - 37H-086.12" at bounding box center [201, 92] width 41 height 6
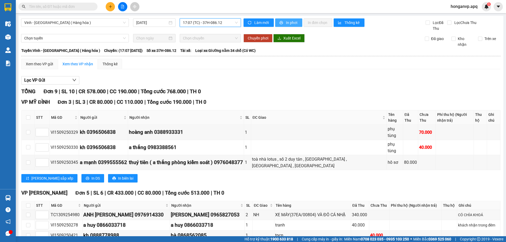
click at [290, 24] on span "In phơi" at bounding box center [292, 23] width 12 height 6
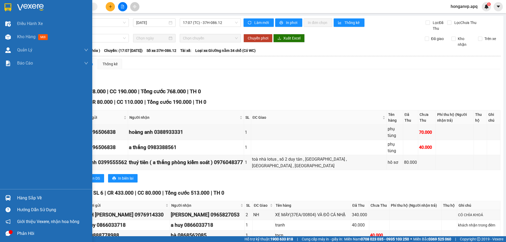
click at [21, 5] on img at bounding box center [30, 7] width 27 height 8
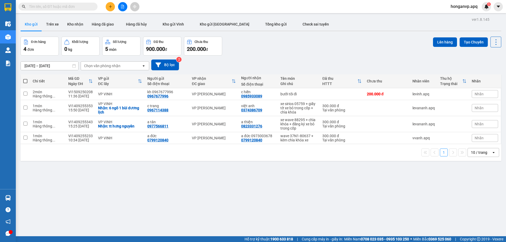
click at [275, 54] on div "Đơn hàng 4 đơn Khối lượng 0 kg Số lượng 5 món Đã thu 900.000 đ Chưa thu 200.000…" at bounding box center [261, 46] width 480 height 19
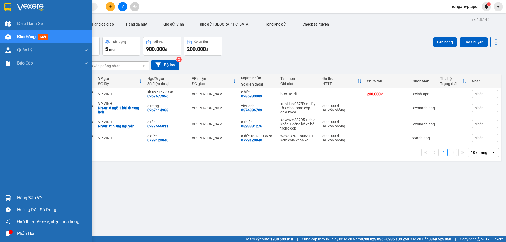
click at [27, 3] on div at bounding box center [46, 8] width 92 height 17
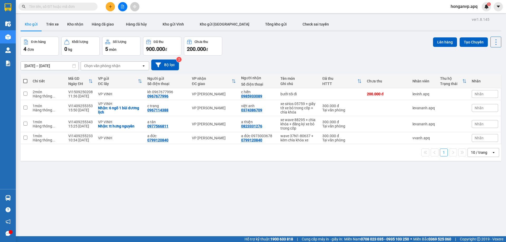
click at [289, 49] on div "Đơn hàng 4 đơn Khối lượng 0 kg Số lượng 5 món Đã thu 900.000 đ Chưa thu 200.000…" at bounding box center [261, 46] width 480 height 19
click at [349, 191] on div "ver 1.8.145 Kho gửi Trên xe Kho nhận Hàng đã giao Hàng đã hủy Kho gửi Vinh Kho …" at bounding box center [260, 137] width 485 height 242
click at [59, 7] on input "text" at bounding box center [60, 7] width 62 height 6
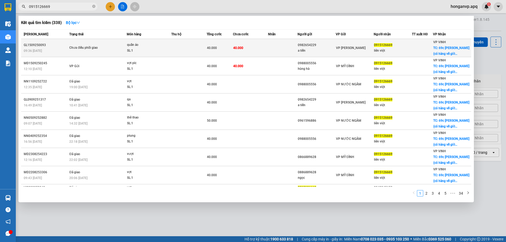
type input "0915126669"
click at [90, 47] on div "Chưa điều phối giao" at bounding box center [89, 48] width 40 height 6
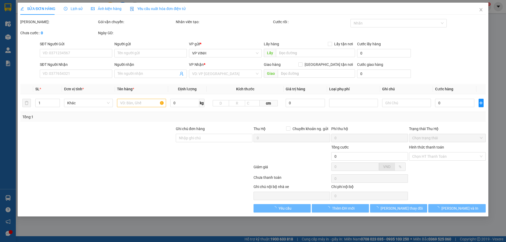
click at [75, 7] on span "Lịch sử" at bounding box center [73, 9] width 19 height 4
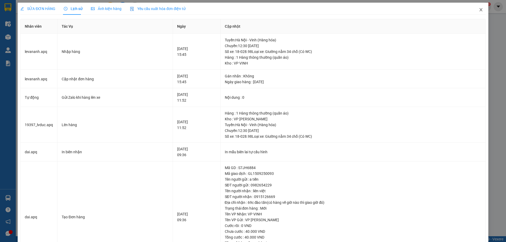
click at [479, 11] on icon "close" at bounding box center [481, 10] width 4 height 4
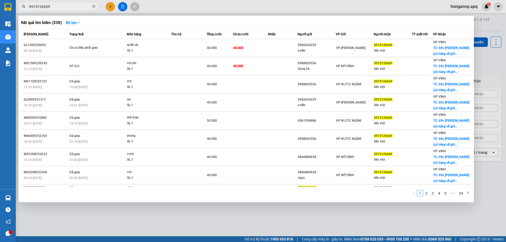
click at [71, 5] on input "0915126669" at bounding box center [60, 7] width 62 height 6
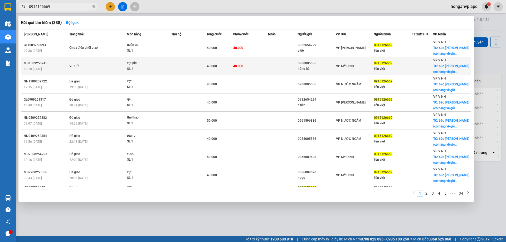
click at [85, 65] on td "VP Gửi" at bounding box center [97, 66] width 59 height 18
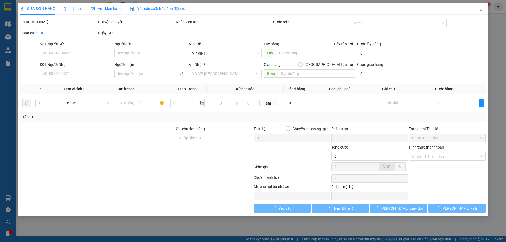
type input "0988005556"
type input "hùng hà"
type input "0915126669"
type input "liên việt"
checkbox input "true"
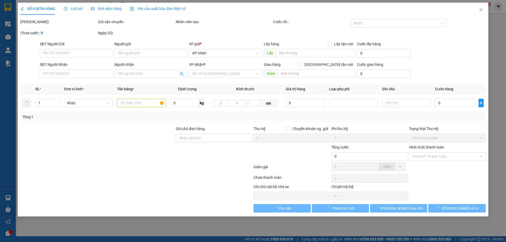
type input "69c đào tấn(có hàng về giờ nào thì giao giờ đó)"
type input "40.000"
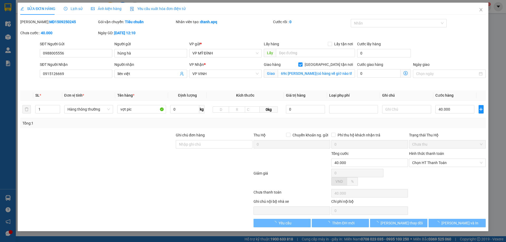
click at [75, 9] on span "Lịch sử" at bounding box center [73, 9] width 19 height 4
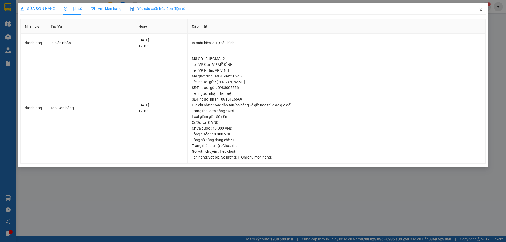
click at [480, 9] on icon "close" at bounding box center [480, 9] width 3 height 3
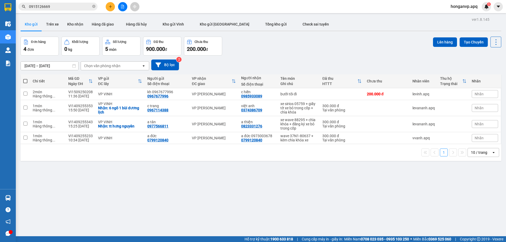
click at [235, 188] on div "ver 1.8.145 Kho gửi Trên xe Kho nhận Hàng đã giao Hàng đã hủy Kho gửi Vinh Kho …" at bounding box center [260, 137] width 485 height 242
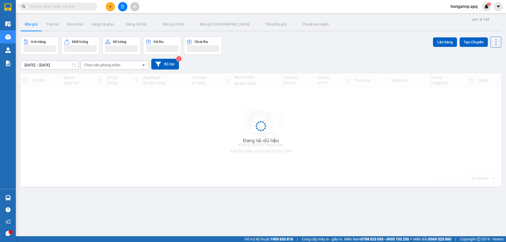
click at [66, 7] on input "text" at bounding box center [60, 7] width 62 height 6
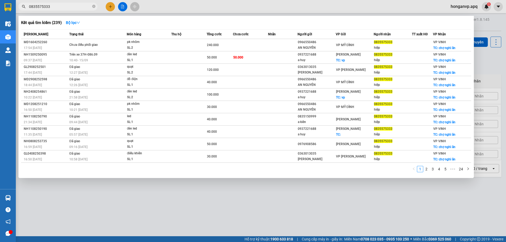
type input "0835575333"
click at [93, 6] on icon "close-circle" at bounding box center [93, 6] width 3 height 3
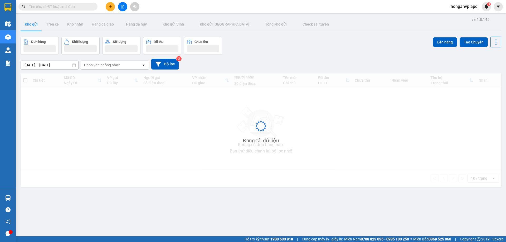
click at [64, 7] on input "text" at bounding box center [60, 7] width 62 height 6
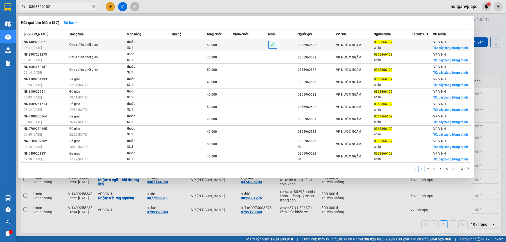
type input "0363866102"
click at [169, 46] on span "thuốc SL: 1" at bounding box center [149, 44] width 44 height 11
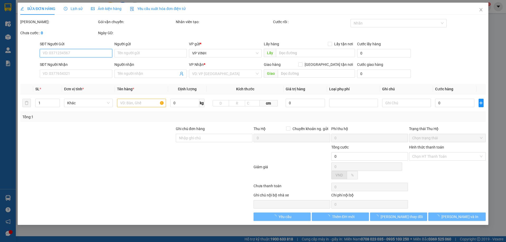
type input "0855960582"
type input "0363866102"
type input "a tân"
checkbox input "true"
type input "cây xăng hưng thịnh"
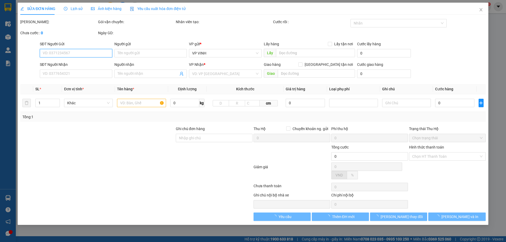
type input "50.000"
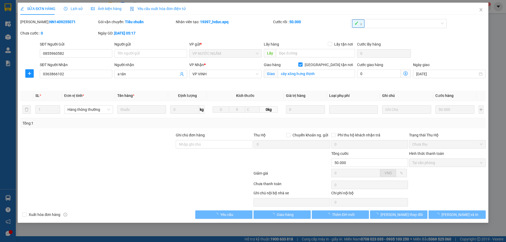
click at [73, 8] on span "Lịch sử" at bounding box center [73, 9] width 19 height 4
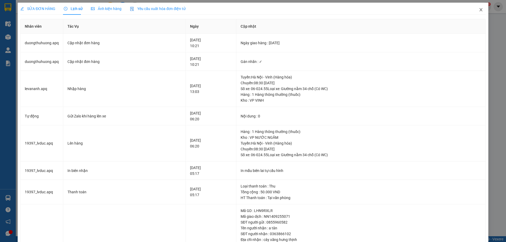
click at [479, 10] on icon "close" at bounding box center [481, 10] width 4 height 4
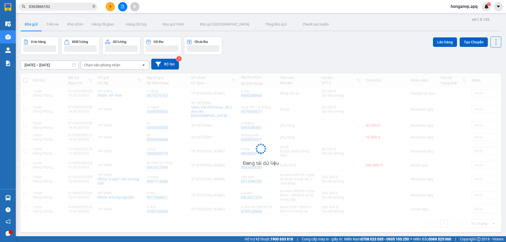
click at [65, 8] on input "0363866102" at bounding box center [60, 7] width 62 height 6
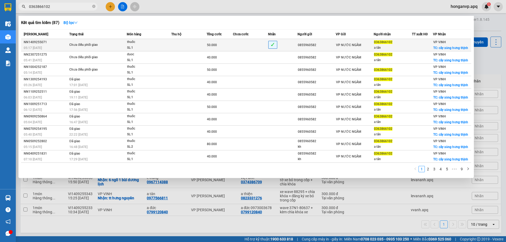
click at [154, 43] on div "thuốc" at bounding box center [147, 42] width 40 height 6
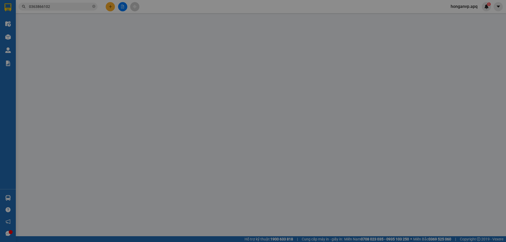
type input "0855960582"
type input "0363866102"
type input "a tân"
checkbox input "true"
type input "cây xăng hưng thịnh"
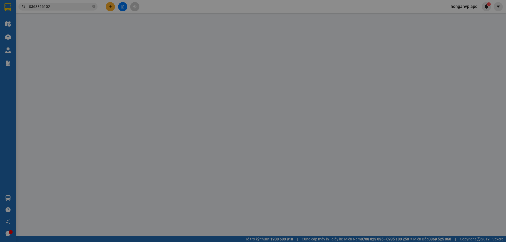
type input "50.000"
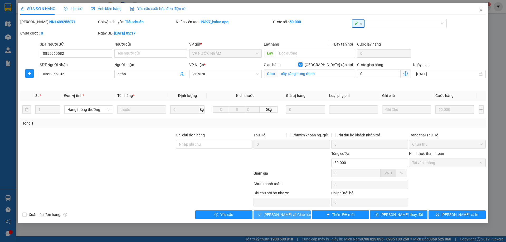
click at [285, 213] on span "Lưu và Giao hàng" at bounding box center [288, 215] width 51 height 6
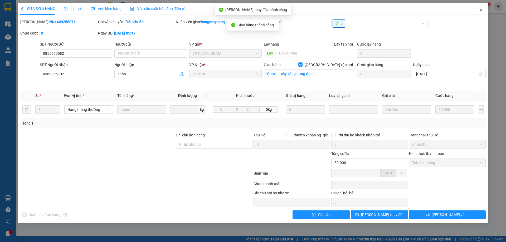
click at [480, 9] on icon "close" at bounding box center [481, 10] width 4 height 4
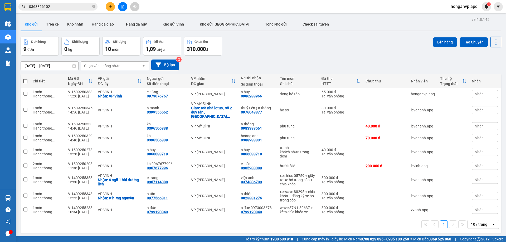
click at [314, 46] on div "Đơn hàng 9 đơn Khối lượng 0 kg Số lượng 10 món Đã thu 1,09 triệu Chưa thu 310.0…" at bounding box center [261, 46] width 480 height 19
click at [55, 7] on input "0363866102" at bounding box center [60, 7] width 62 height 6
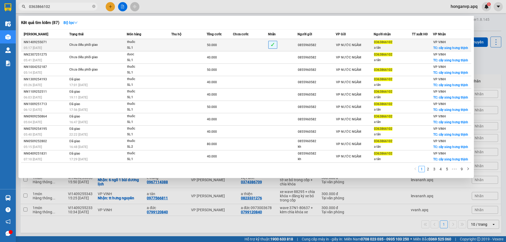
click at [155, 49] on div "SL: 1" at bounding box center [147, 48] width 40 height 6
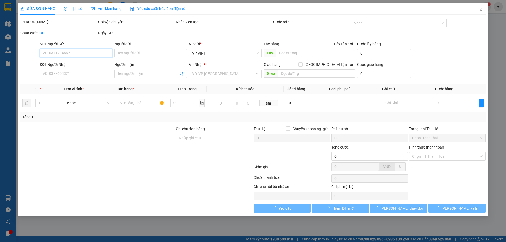
type input "0855960582"
type input "0363866102"
type input "a tân"
checkbox input "true"
type input "cây xăng hưng thịnh"
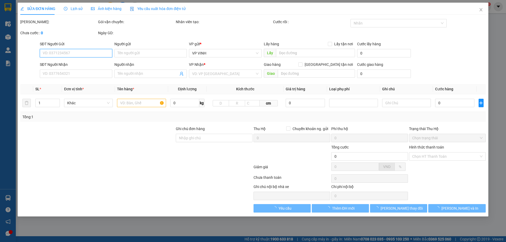
type input "50.000"
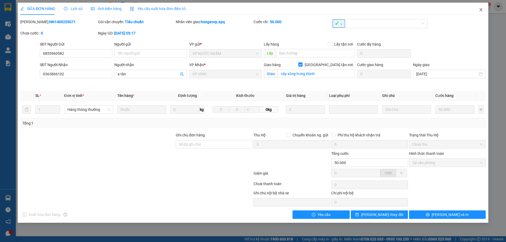
click at [480, 9] on icon "close" at bounding box center [481, 10] width 4 height 4
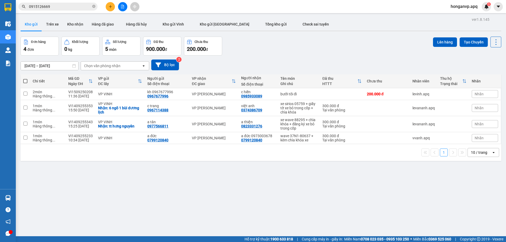
click at [65, 6] on input "0915126669" at bounding box center [60, 7] width 62 height 6
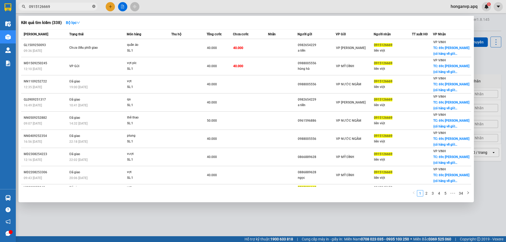
click at [93, 6] on icon "close-circle" at bounding box center [93, 6] width 3 height 3
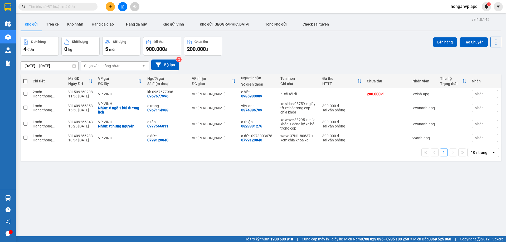
click at [301, 50] on div "Đơn hàng 4 đơn Khối lượng 0 kg Số lượng 5 món Đã thu 900.000 đ Chưa thu 200.000…" at bounding box center [261, 46] width 480 height 19
click at [466, 41] on button "Tạo Chuyến" at bounding box center [473, 41] width 28 height 9
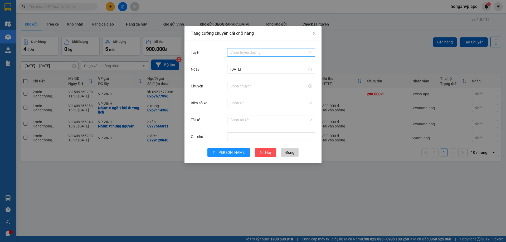
click at [260, 54] on input "Tuyến" at bounding box center [269, 52] width 78 height 8
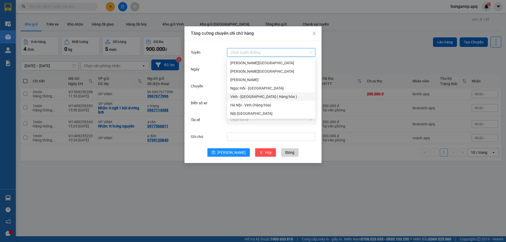
click at [240, 97] on div "Vinh - Hà Nội ( Hàng hóa )" at bounding box center [271, 97] width 82 height 6
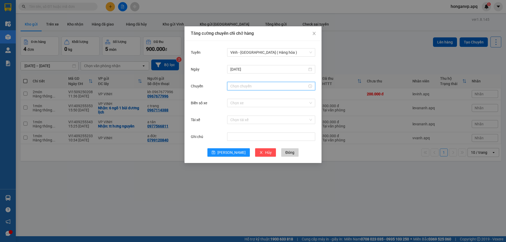
click at [244, 85] on input "Chuyến" at bounding box center [268, 86] width 77 height 6
click at [232, 126] on div "22" at bounding box center [234, 125] width 15 height 7
type input "22:00"
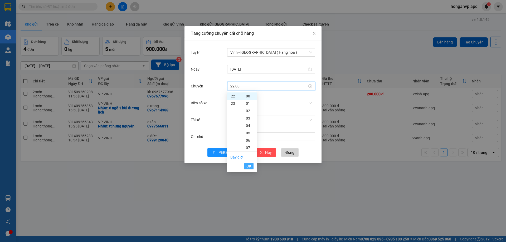
click at [248, 167] on span "OK" at bounding box center [248, 166] width 5 height 6
click at [247, 103] on input "Biển số xe" at bounding box center [269, 103] width 78 height 8
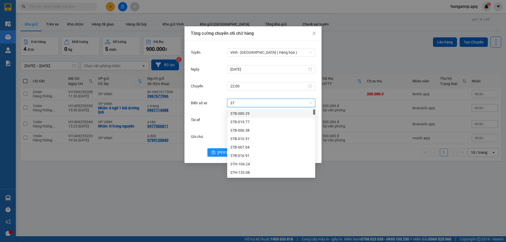
type input "37h"
click at [242, 146] on div "37H-086.38" at bounding box center [271, 146] width 82 height 6
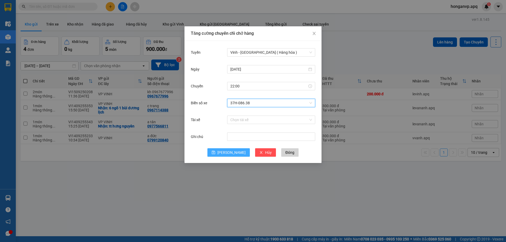
click at [228, 153] on span "Lưu" at bounding box center [231, 153] width 28 height 6
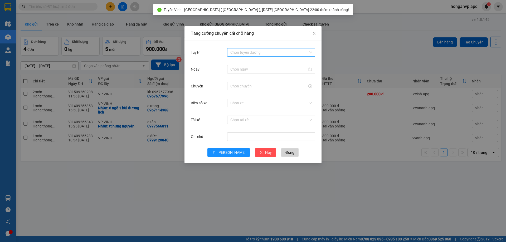
click at [253, 55] on input "Tuyến" at bounding box center [269, 52] width 78 height 8
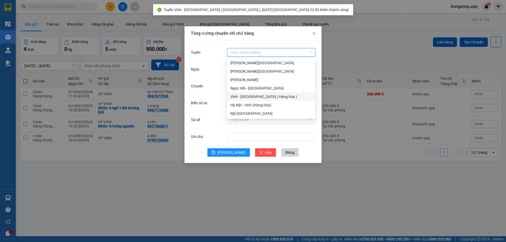
click at [240, 98] on div "Vinh - Hà Nội ( Hàng hóa )" at bounding box center [271, 97] width 82 height 6
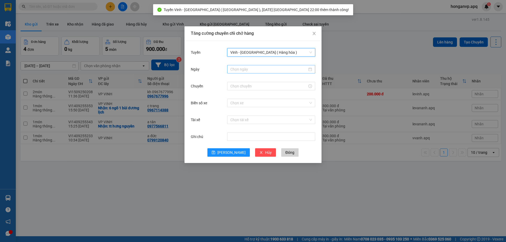
click at [248, 67] on input "Ngày" at bounding box center [268, 69] width 77 height 6
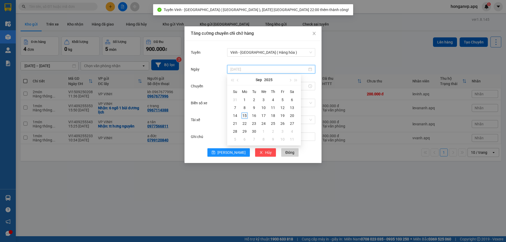
type input "15/09/2025"
click at [245, 114] on div "15" at bounding box center [244, 115] width 6 height 6
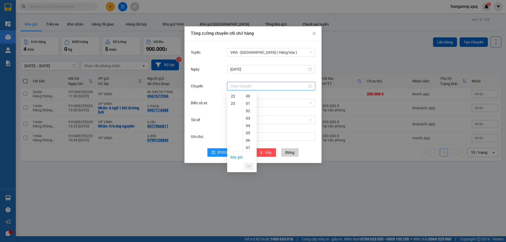
click at [238, 86] on input "Chuyến" at bounding box center [268, 86] width 77 height 6
click at [234, 97] on div "22" at bounding box center [234, 95] width 15 height 7
click at [248, 132] on div "05" at bounding box center [249, 132] width 14 height 7
type input "22:05"
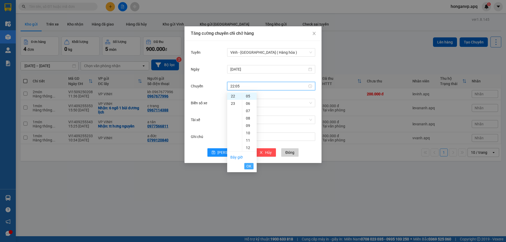
click at [250, 166] on span "OK" at bounding box center [248, 166] width 5 height 6
click at [246, 104] on input "Biển số xe" at bounding box center [269, 103] width 78 height 8
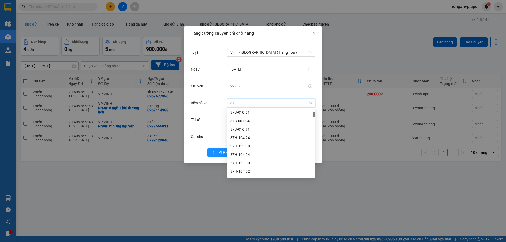
type input "37h"
click at [240, 131] on div "37H-104.94" at bounding box center [271, 130] width 82 height 6
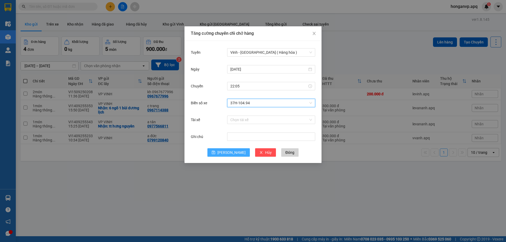
click at [231, 154] on span "Lưu" at bounding box center [231, 153] width 28 height 6
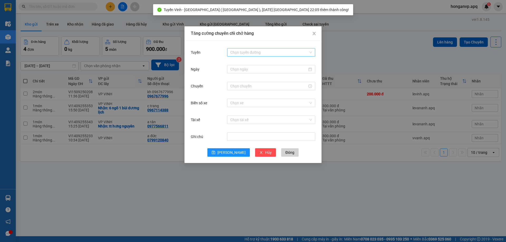
click at [237, 52] on input "Tuyến" at bounding box center [269, 52] width 78 height 8
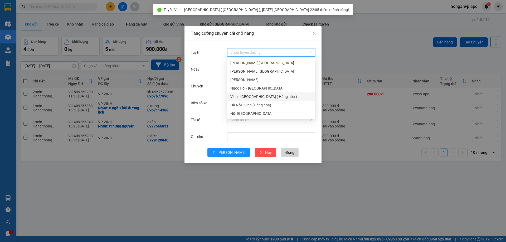
click at [244, 97] on div "Vinh - Hà Nội ( Hàng hóa )" at bounding box center [271, 97] width 82 height 6
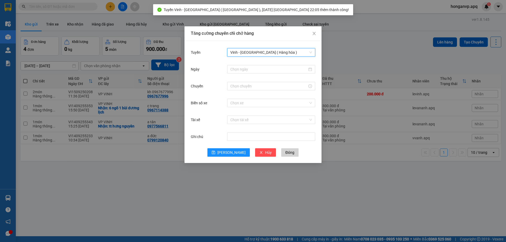
click at [247, 64] on div at bounding box center [271, 69] width 88 height 11
click at [247, 69] on input "Ngày" at bounding box center [268, 69] width 77 height 6
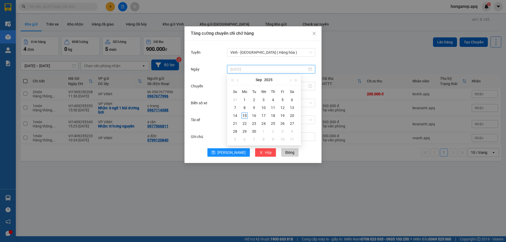
type input "15/09/2025"
click at [245, 115] on div "15" at bounding box center [244, 115] width 6 height 6
click at [246, 86] on input "Chuyến" at bounding box center [268, 86] width 77 height 6
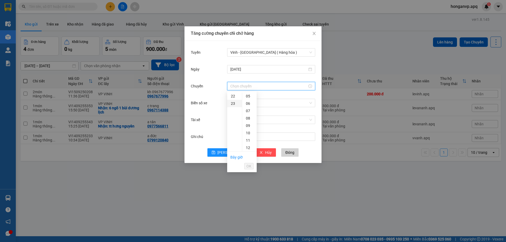
click at [234, 104] on div "23" at bounding box center [234, 103] width 15 height 7
click at [248, 147] on div "07" at bounding box center [249, 147] width 14 height 7
type input "23:07"
drag, startPoint x: 248, startPoint y: 165, endPoint x: 249, endPoint y: 160, distance: 5.3
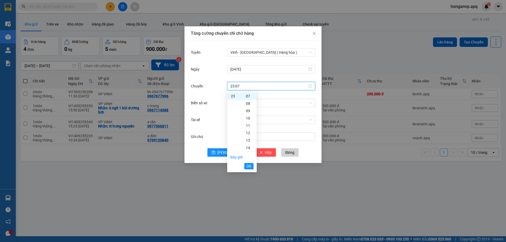
click at [248, 165] on span "OK" at bounding box center [248, 166] width 5 height 6
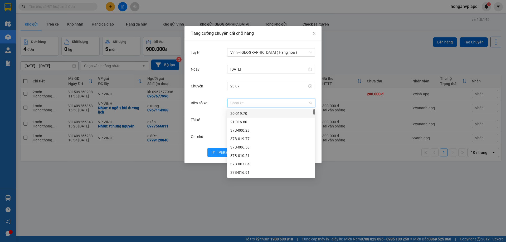
click at [240, 104] on input "Biển số xe" at bounding box center [269, 103] width 78 height 8
type input "37h"
click at [247, 170] on div "37H-086.09" at bounding box center [271, 169] width 82 height 6
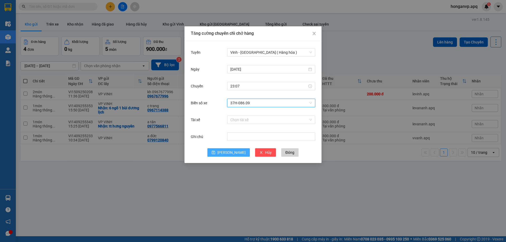
click at [229, 153] on span "Lưu" at bounding box center [231, 153] width 28 height 6
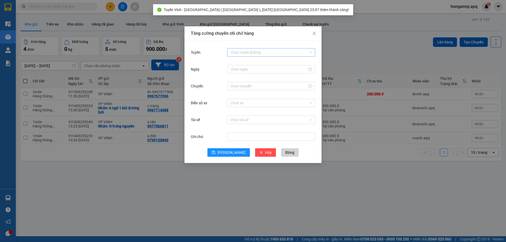
click at [245, 54] on input "Tuyến" at bounding box center [269, 52] width 78 height 8
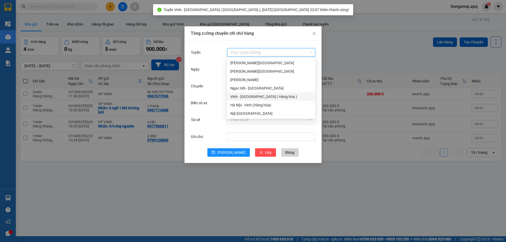
click at [245, 95] on div "Vinh - Hà Nội ( Hàng hóa )" at bounding box center [271, 97] width 82 height 6
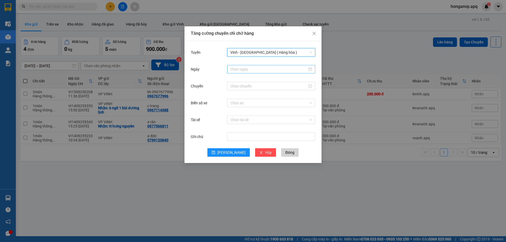
click at [242, 70] on input "Ngày" at bounding box center [268, 69] width 77 height 6
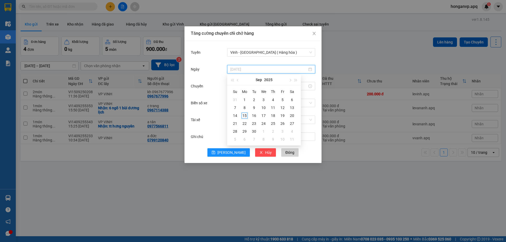
type input "15/09/2025"
click at [245, 114] on div "15" at bounding box center [244, 115] width 6 height 6
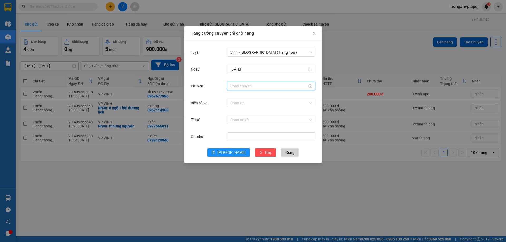
click at [246, 84] on input "Chuyến" at bounding box center [268, 86] width 77 height 6
click at [235, 95] on div "23" at bounding box center [234, 95] width 15 height 7
click at [248, 134] on div "05" at bounding box center [249, 132] width 14 height 7
type input "23:05"
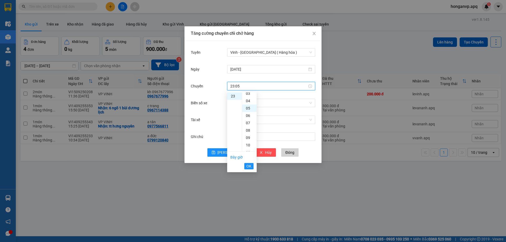
scroll to position [37, 0]
click at [249, 167] on span "OK" at bounding box center [248, 166] width 5 height 6
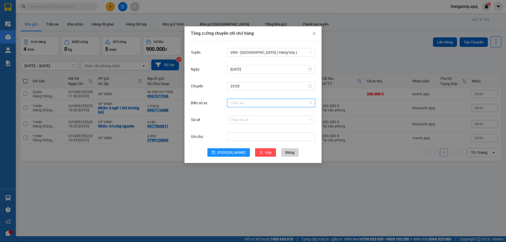
click at [245, 104] on input "Biển số xe" at bounding box center [269, 103] width 78 height 8
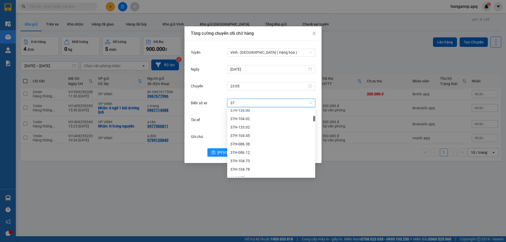
type input "37h"
click at [247, 112] on div "37H-104.24" at bounding box center [271, 114] width 82 height 6
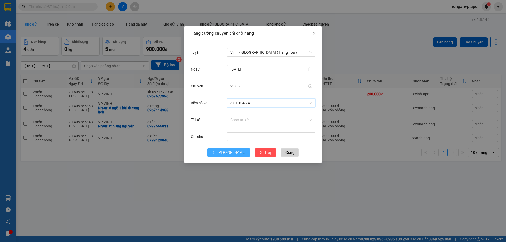
click at [233, 151] on span "Lưu" at bounding box center [231, 153] width 28 height 6
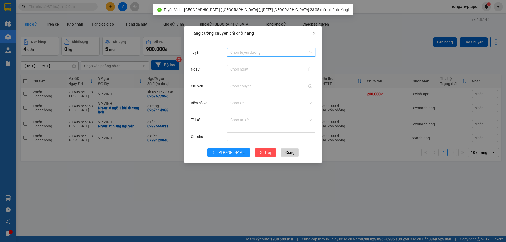
click at [243, 55] on input "Tuyến" at bounding box center [269, 52] width 78 height 8
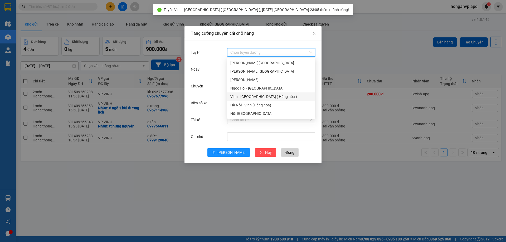
click at [240, 98] on div "Vinh - Hà Nội ( Hàng hóa )" at bounding box center [271, 97] width 82 height 6
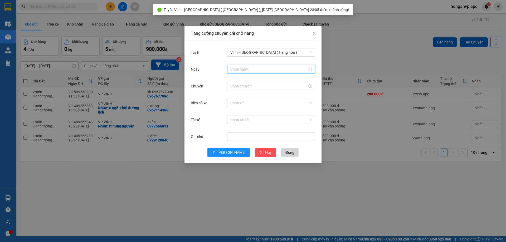
click at [245, 67] on input "Ngày" at bounding box center [268, 69] width 77 height 6
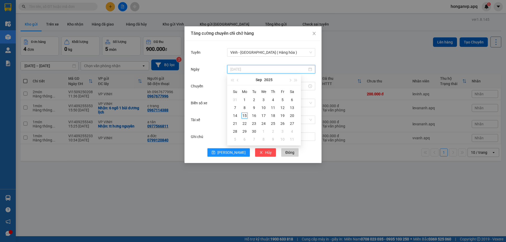
type input "15/09/2025"
click at [244, 117] on div "15" at bounding box center [244, 115] width 6 height 6
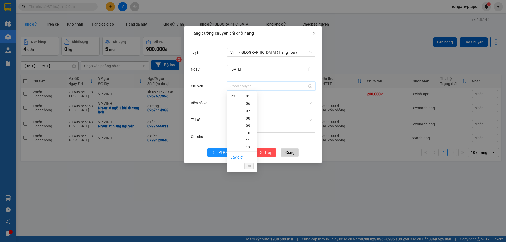
click at [238, 87] on input "Chuyến" at bounding box center [268, 86] width 77 height 6
click at [233, 96] on div "23" at bounding box center [234, 95] width 15 height 7
click at [247, 119] on div "03" at bounding box center [249, 118] width 14 height 7
type input "23:03"
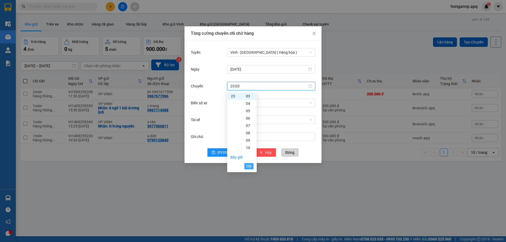
click at [247, 168] on span "OK" at bounding box center [248, 166] width 5 height 6
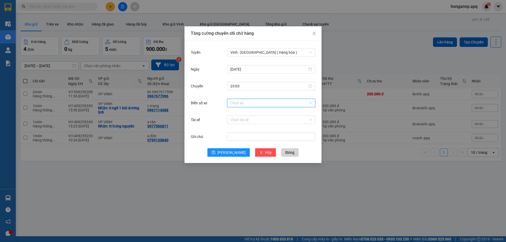
click at [245, 102] on input "Biển số xe" at bounding box center [269, 103] width 78 height 8
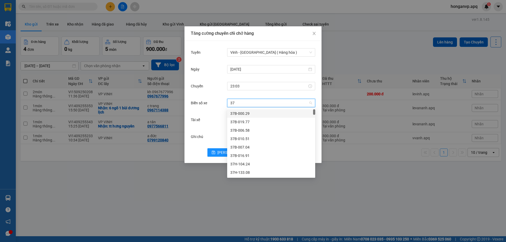
type input "37h"
click at [245, 155] on div "37H-133.02" at bounding box center [271, 156] width 82 height 6
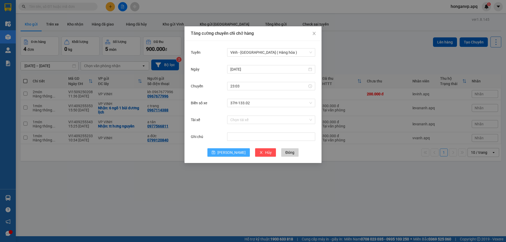
click at [231, 154] on span "Lưu" at bounding box center [231, 153] width 28 height 6
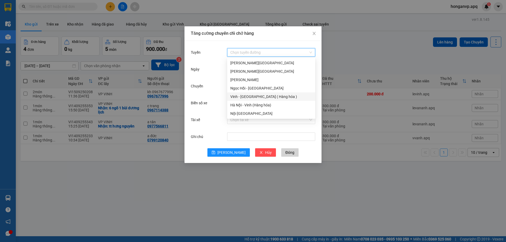
click at [244, 52] on input "Tuyến" at bounding box center [269, 52] width 78 height 8
click at [243, 96] on div "Vinh - Hà Nội ( Hàng hóa )" at bounding box center [271, 97] width 82 height 6
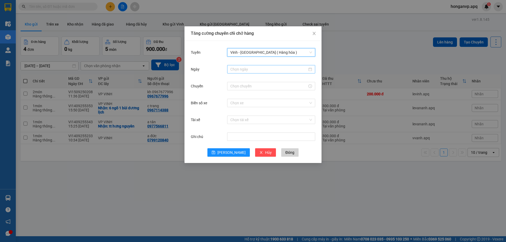
click at [253, 68] on input "Ngày" at bounding box center [268, 69] width 77 height 6
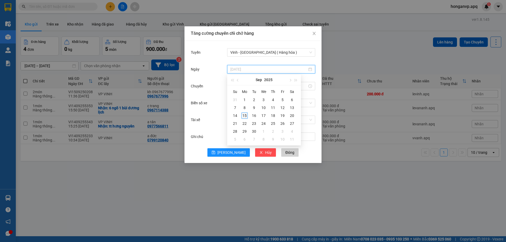
type input "15/09/2025"
click at [245, 116] on div "15" at bounding box center [244, 115] width 6 height 6
click at [248, 83] on div at bounding box center [271, 86] width 88 height 8
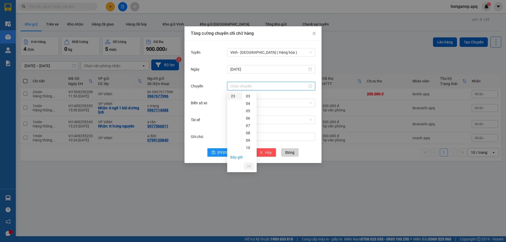
click at [233, 97] on div "23" at bounding box center [234, 95] width 15 height 7
click at [247, 143] on div "08" at bounding box center [249, 144] width 14 height 7
type input "23:08"
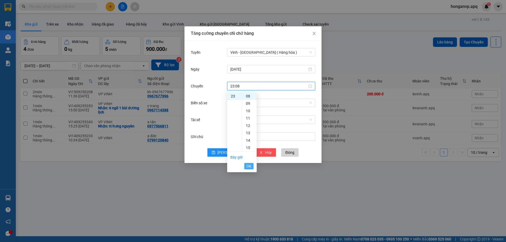
click at [249, 166] on span "OK" at bounding box center [248, 166] width 5 height 6
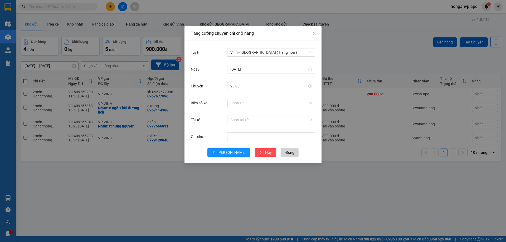
click at [243, 104] on input "Biển số xe" at bounding box center [269, 103] width 78 height 8
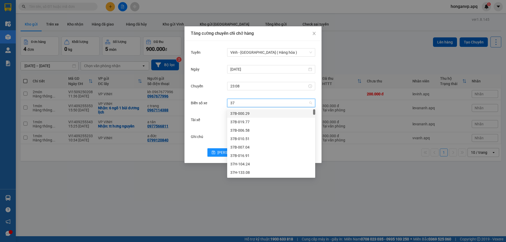
type input "37h"
click at [244, 166] on div "37H-104.45" at bounding box center [271, 164] width 82 height 6
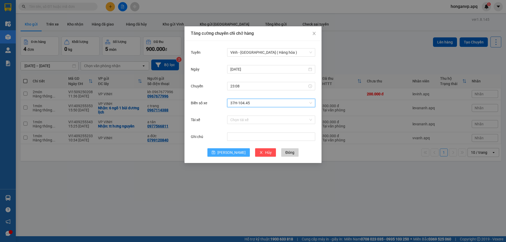
click at [231, 154] on span "Lưu" at bounding box center [231, 153] width 28 height 6
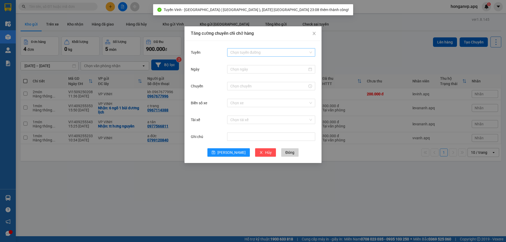
click at [238, 52] on input "Tuyến" at bounding box center [269, 52] width 78 height 8
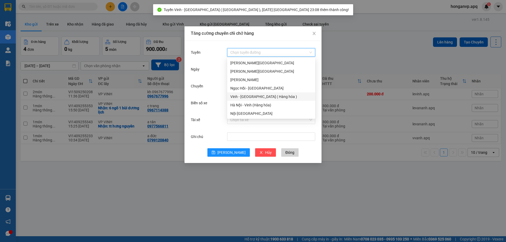
click at [236, 98] on div "Vinh - Hà Nội ( Hàng hóa )" at bounding box center [271, 97] width 82 height 6
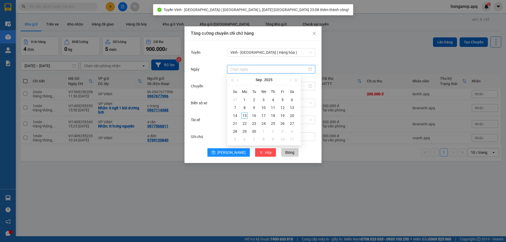
click at [244, 71] on input "Ngày" at bounding box center [268, 69] width 77 height 6
type input "15/09/2025"
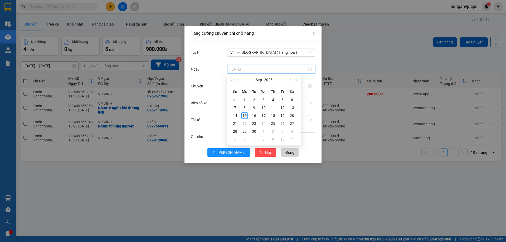
click at [243, 115] on div "15" at bounding box center [244, 115] width 6 height 6
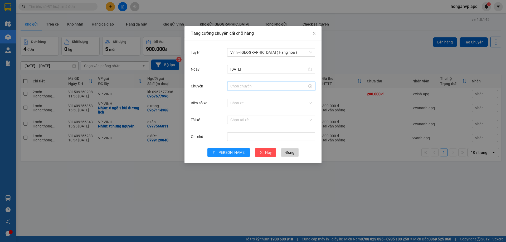
click at [236, 84] on input "Chuyến" at bounding box center [268, 86] width 77 height 6
click at [231, 96] on div "23" at bounding box center [234, 95] width 15 height 7
type input "23:00"
click at [250, 167] on span "OK" at bounding box center [248, 166] width 5 height 6
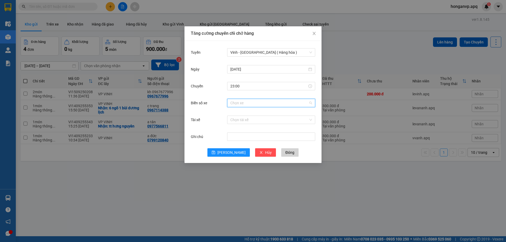
click at [245, 102] on input "Biển số xe" at bounding box center [269, 103] width 78 height 8
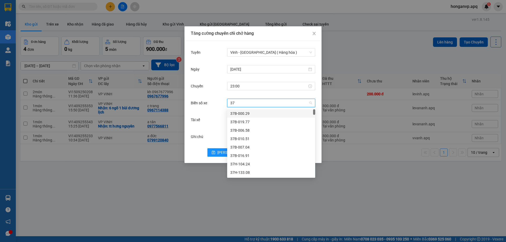
type input "37h"
click at [240, 170] on div "37H-096.13" at bounding box center [271, 170] width 82 height 6
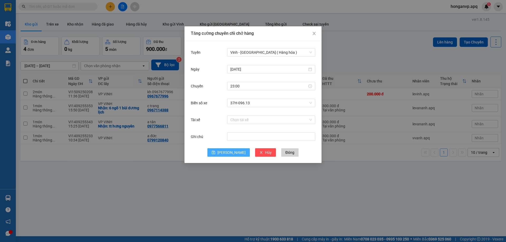
click at [226, 149] on button "Lưu" at bounding box center [228, 152] width 42 height 8
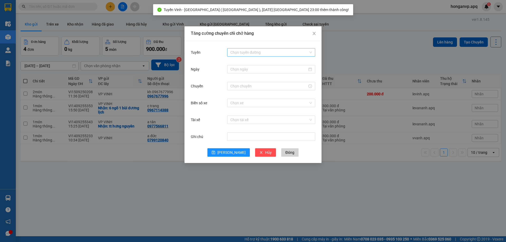
click at [248, 51] on input "Tuyến" at bounding box center [269, 52] width 78 height 8
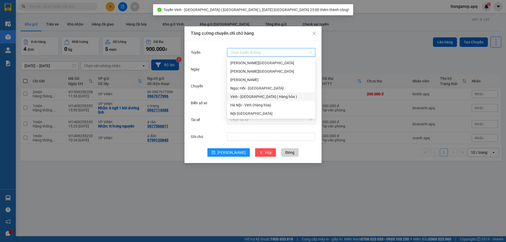
click at [241, 97] on div "Vinh - Hà Nội ( Hàng hóa )" at bounding box center [271, 97] width 82 height 6
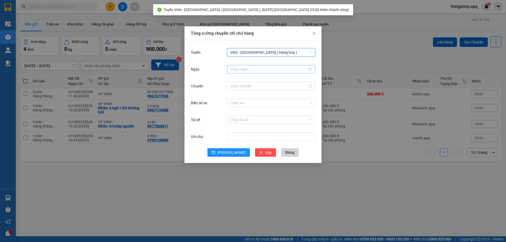
click at [248, 69] on input "Ngày" at bounding box center [268, 69] width 77 height 6
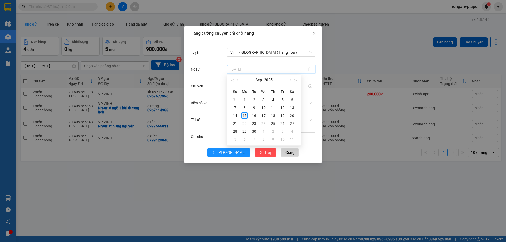
type input "15/09/2025"
click at [244, 117] on div "15" at bounding box center [244, 115] width 6 height 6
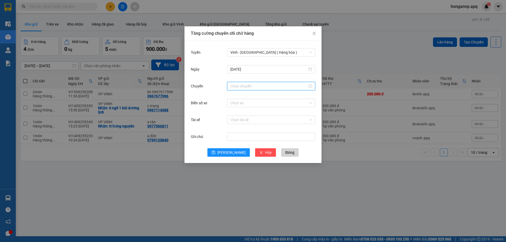
click at [243, 84] on input "Chuyến" at bounding box center [268, 86] width 77 height 6
click at [231, 96] on div "23" at bounding box center [234, 95] width 15 height 7
click at [248, 103] on div "01" at bounding box center [249, 103] width 14 height 7
type input "23:01"
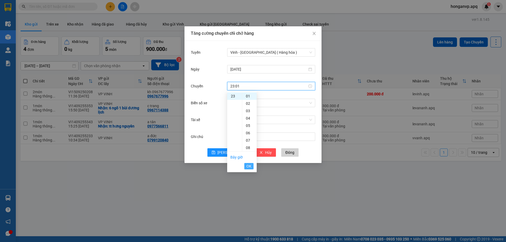
click at [249, 166] on span "OK" at bounding box center [248, 166] width 5 height 6
click at [247, 103] on input "Biển số xe" at bounding box center [269, 103] width 78 height 8
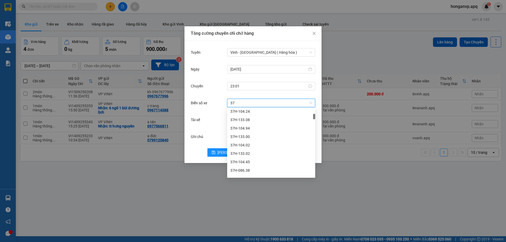
type input "37h"
click at [244, 152] on div "37H-104.41" at bounding box center [271, 153] width 82 height 6
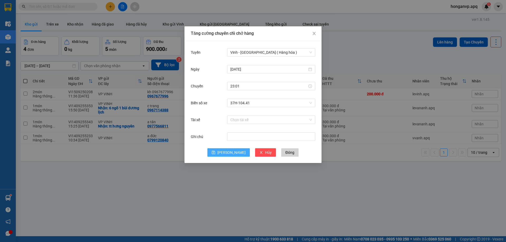
click at [231, 154] on span "Lưu" at bounding box center [231, 153] width 28 height 6
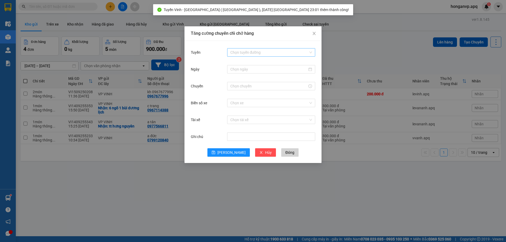
click at [246, 52] on input "Tuyến" at bounding box center [269, 52] width 78 height 8
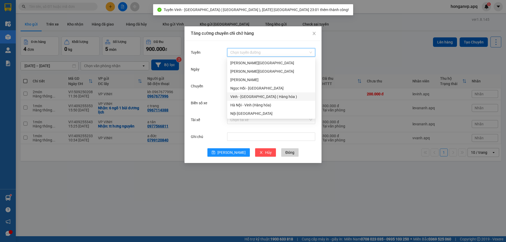
click at [239, 98] on div "Vinh - Hà Nội ( Hàng hóa )" at bounding box center [271, 97] width 82 height 6
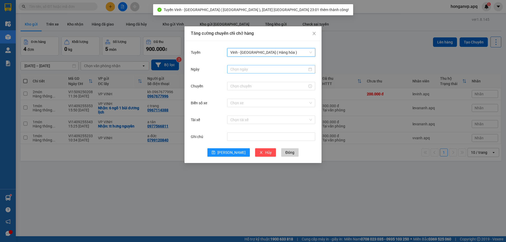
click at [248, 67] on input "Ngày" at bounding box center [268, 69] width 77 height 6
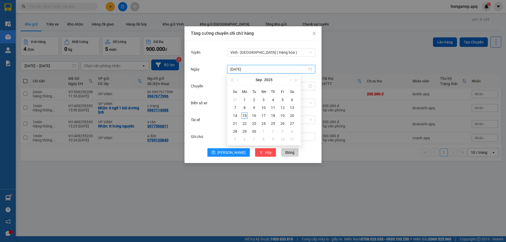
type input "15/09/2025"
click at [244, 117] on div "15" at bounding box center [244, 115] width 6 height 6
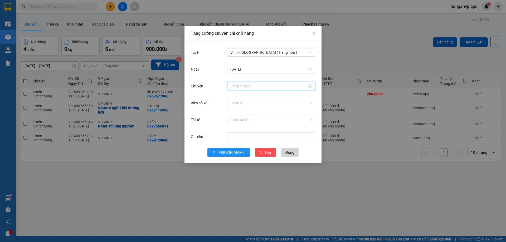
click at [242, 87] on input "Chuyến" at bounding box center [268, 86] width 77 height 6
click at [232, 95] on div "23" at bounding box center [234, 95] width 15 height 7
click at [248, 113] on div "02" at bounding box center [249, 110] width 14 height 7
type input "23:02"
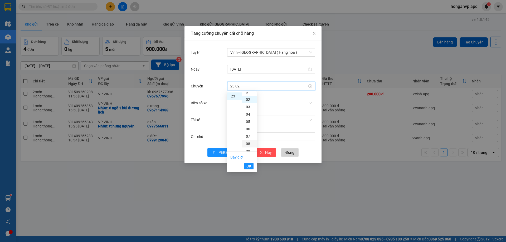
scroll to position [15, 0]
click at [249, 167] on span "OK" at bounding box center [248, 166] width 5 height 6
click at [240, 105] on input "Biển số xe" at bounding box center [269, 103] width 78 height 8
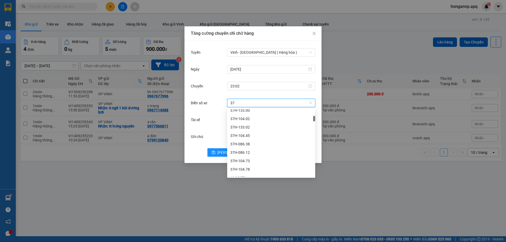
type input "37h"
click at [245, 136] on div "37H-133.03" at bounding box center [271, 135] width 82 height 6
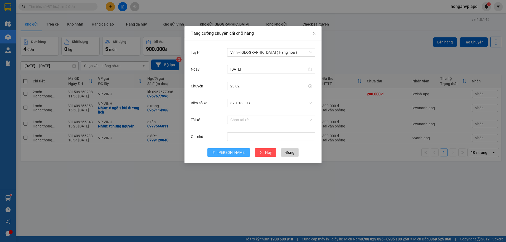
click at [230, 152] on span "Lưu" at bounding box center [231, 153] width 28 height 6
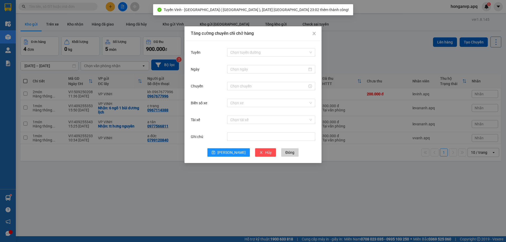
click at [256, 189] on div "Tăng cường chuyến chỉ chở hàng Tuyến Chọn tuyến đường Ngày Chuyến Biển số xe Ch…" at bounding box center [253, 121] width 506 height 242
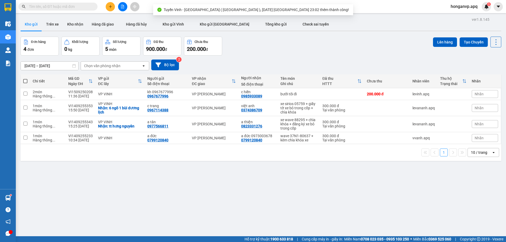
click at [342, 52] on div "Đơn hàng 4 đơn Khối lượng 0 kg Số lượng 5 món Đã thu 900.000 đ Chưa thu 200.000…" at bounding box center [261, 46] width 480 height 19
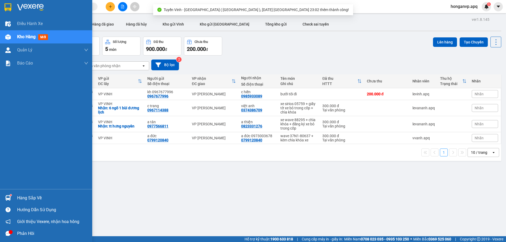
click at [29, 7] on img at bounding box center [30, 7] width 27 height 8
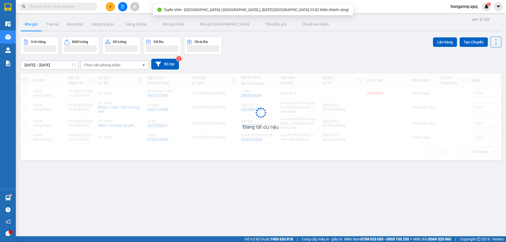
click at [297, 46] on div "Đơn hàng Khối lượng Số lượng Đã thu Chưa thu Lên hàng Tạo Chuyến" at bounding box center [261, 46] width 480 height 18
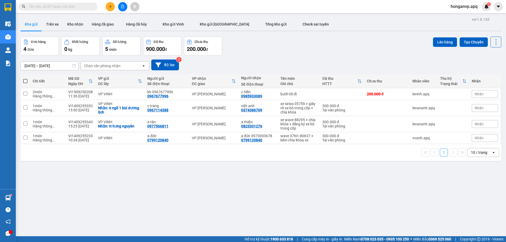
click at [459, 8] on span "honganvp.apq" at bounding box center [463, 6] width 35 height 7
click at [457, 18] on span "Đăng xuất" at bounding box center [466, 16] width 24 height 6
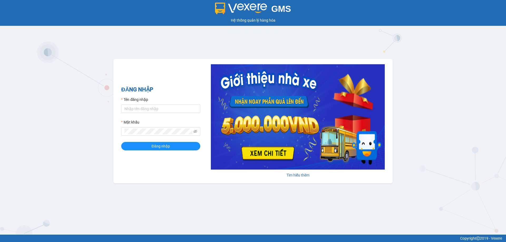
click at [49, 115] on div "GMS Hệ thống quản lý hàng hóa ĐĂNG NHẬP Tên đăng nhập Mật khẩu Đăng nhập Tìm hi…" at bounding box center [253, 117] width 506 height 235
